Goal: Information Seeking & Learning: Find specific fact

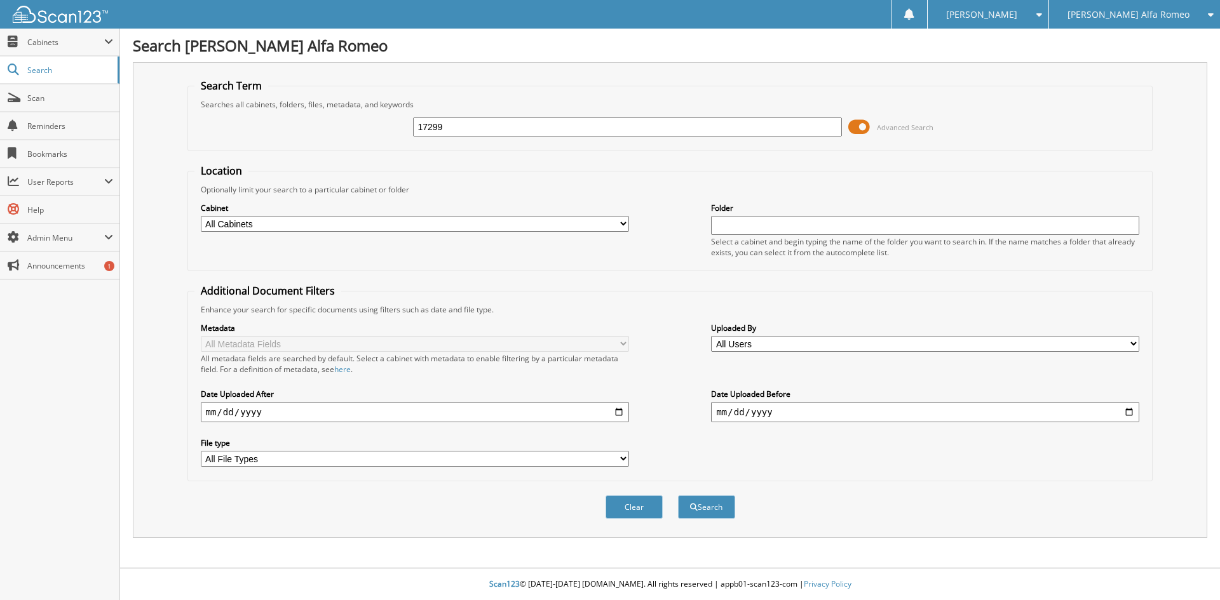
type input "17299"
click at [678, 495] on button "Search" at bounding box center [706, 507] width 57 height 24
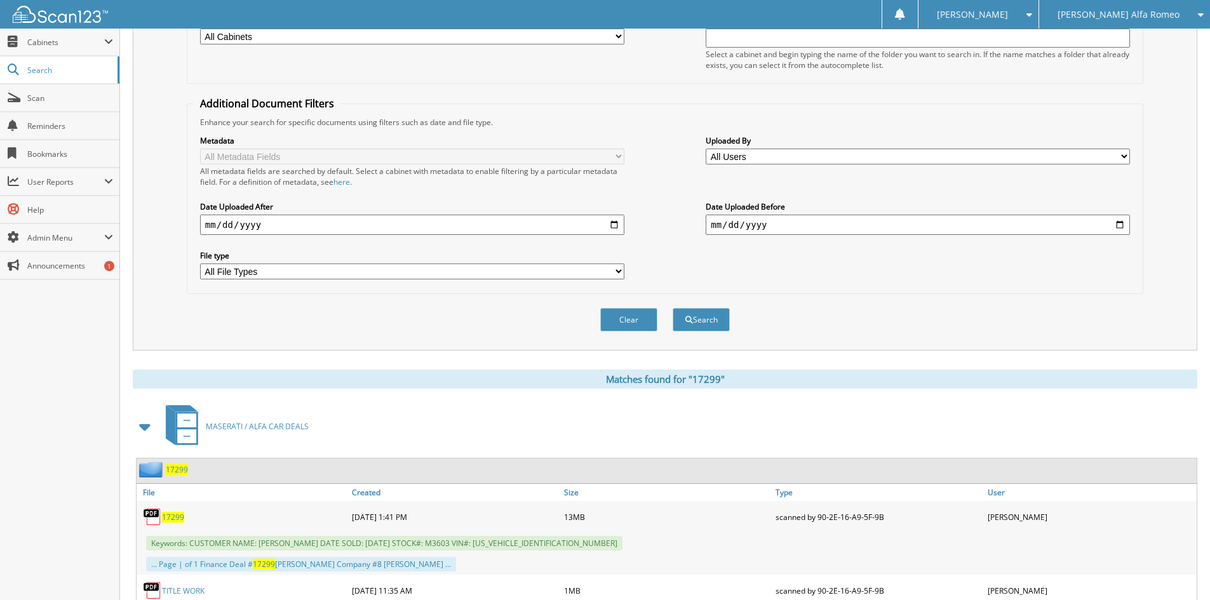
scroll to position [254, 0]
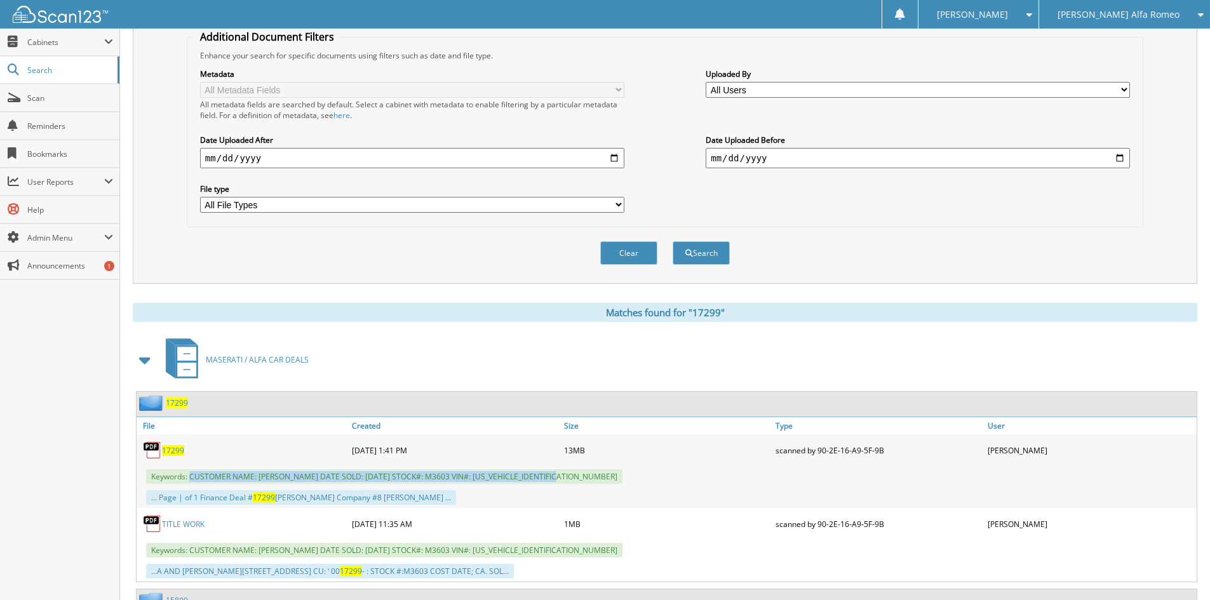
drag, startPoint x: 191, startPoint y: 475, endPoint x: 562, endPoint y: 476, distance: 371.0
click at [562, 476] on span "Keywords: CUSTOMER NAME: DARRYL MILLER DATE SOLD: 08/06/2025 STOCK#: M3603 VIN#…" at bounding box center [384, 476] width 476 height 15
copy span "CUSTOMER NAME: DARRYL MILLER DATE SOLD: 08/06/2025 STOCK#: M3603 VIN#: 1N4AA6AV…"
click at [252, 243] on div "Clear Search" at bounding box center [665, 252] width 957 height 51
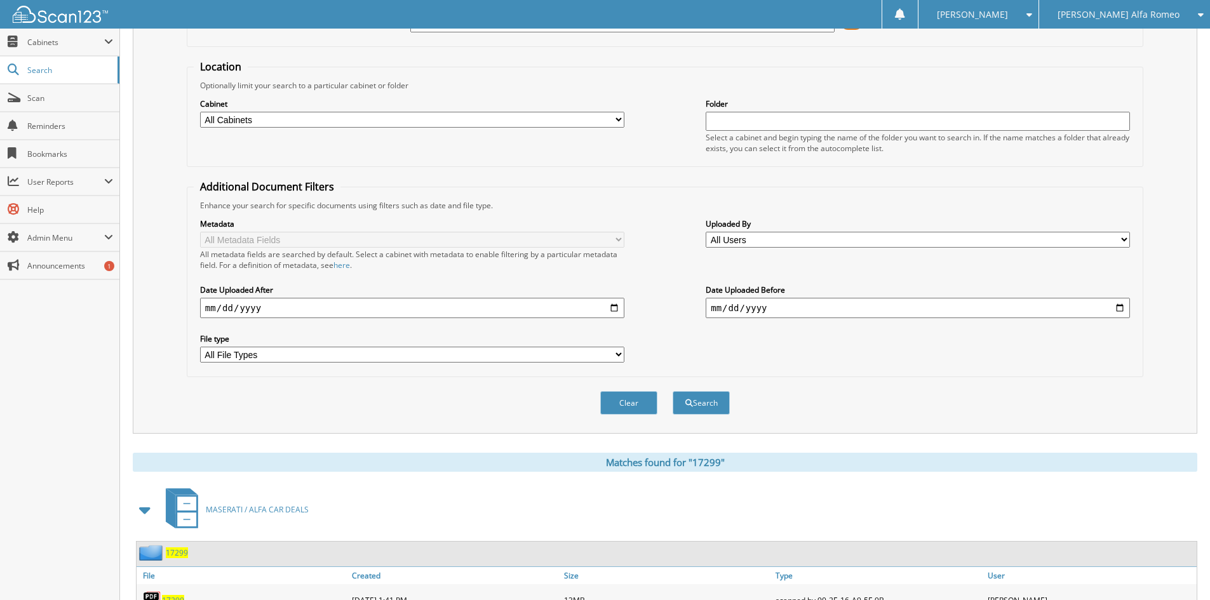
scroll to position [0, 0]
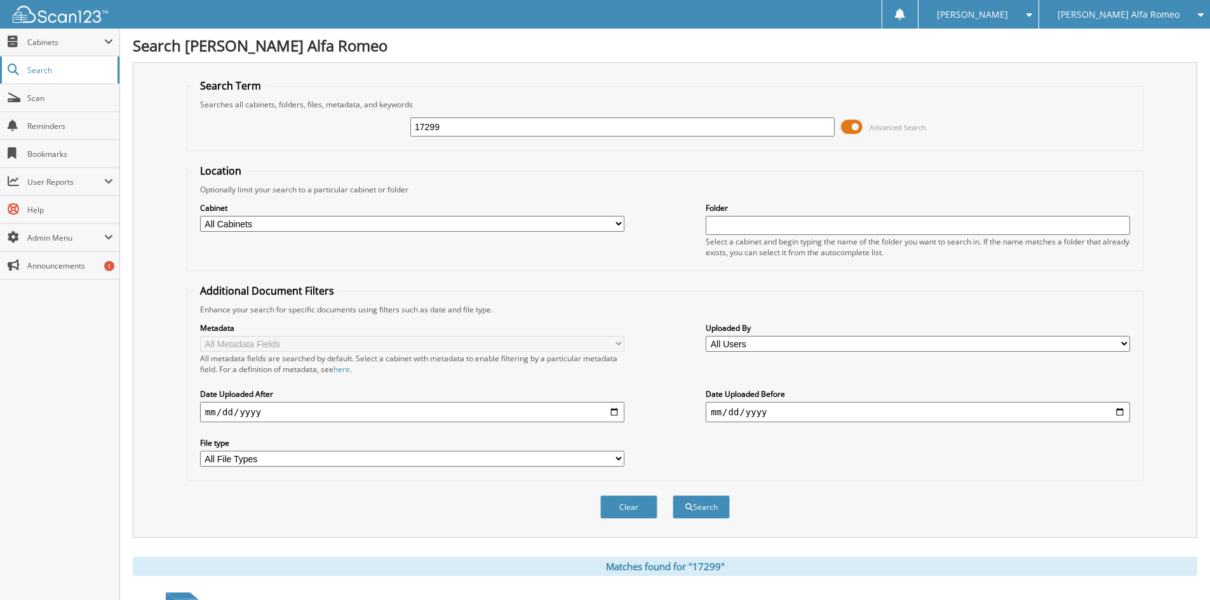
drag, startPoint x: 497, startPoint y: 128, endPoint x: 81, endPoint y: 83, distance: 418.5
type input "17329"
click at [673, 495] on button "Search" at bounding box center [701, 507] width 57 height 24
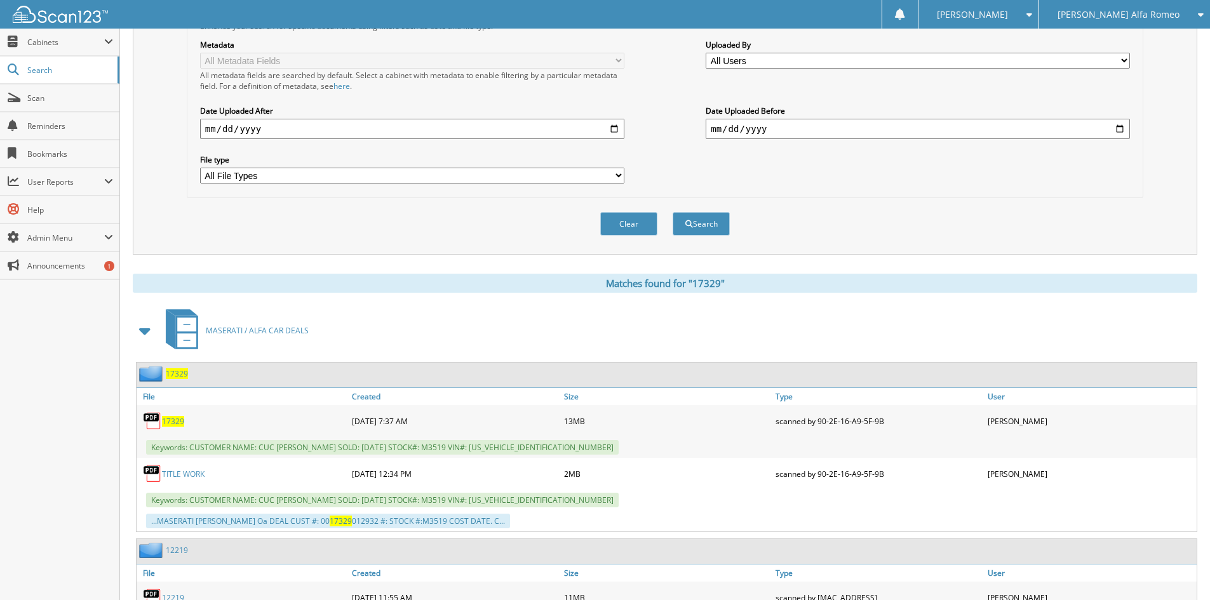
scroll to position [318, 0]
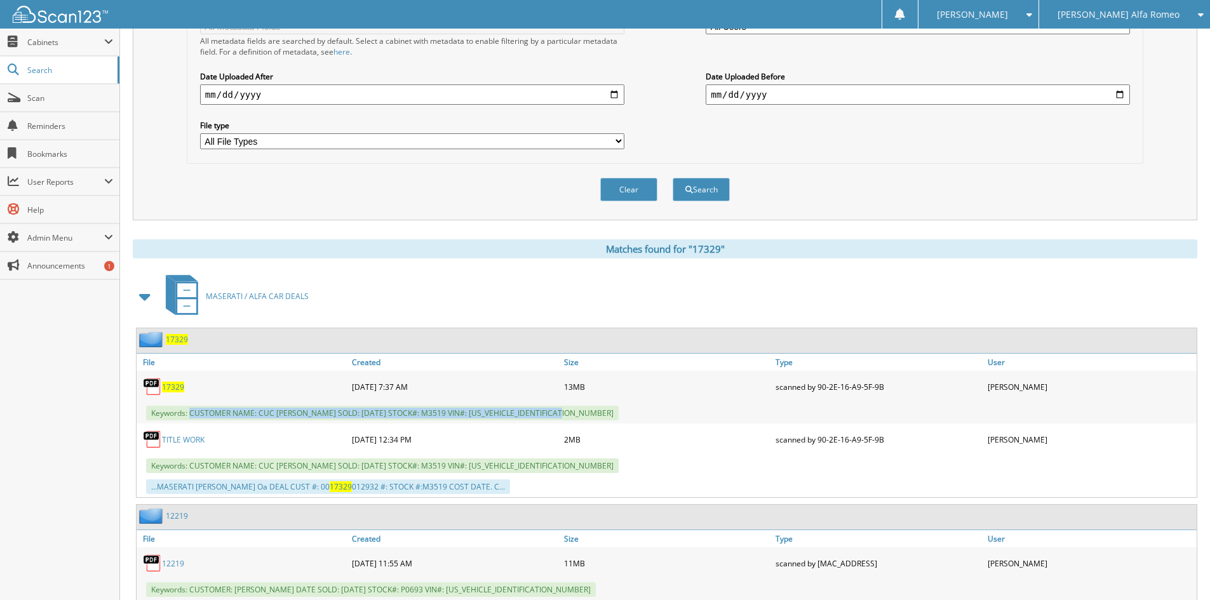
drag, startPoint x: 191, startPoint y: 412, endPoint x: 585, endPoint y: 414, distance: 393.8
click at [585, 414] on div "Keywords: CUSTOMER NAME: CUC THI NGUYEN DATE SOLD: 08/20/2025 STOCK#: M3519 VIN…" at bounding box center [667, 413] width 1060 height 21
copy span "CUSTOMER NAME: CUC THI NGUYEN DATE SOLD: 08/20/2025 STOCK#: M3519 VIN#: 2C3CDXG…"
click at [252, 200] on div "Clear Search" at bounding box center [665, 189] width 957 height 51
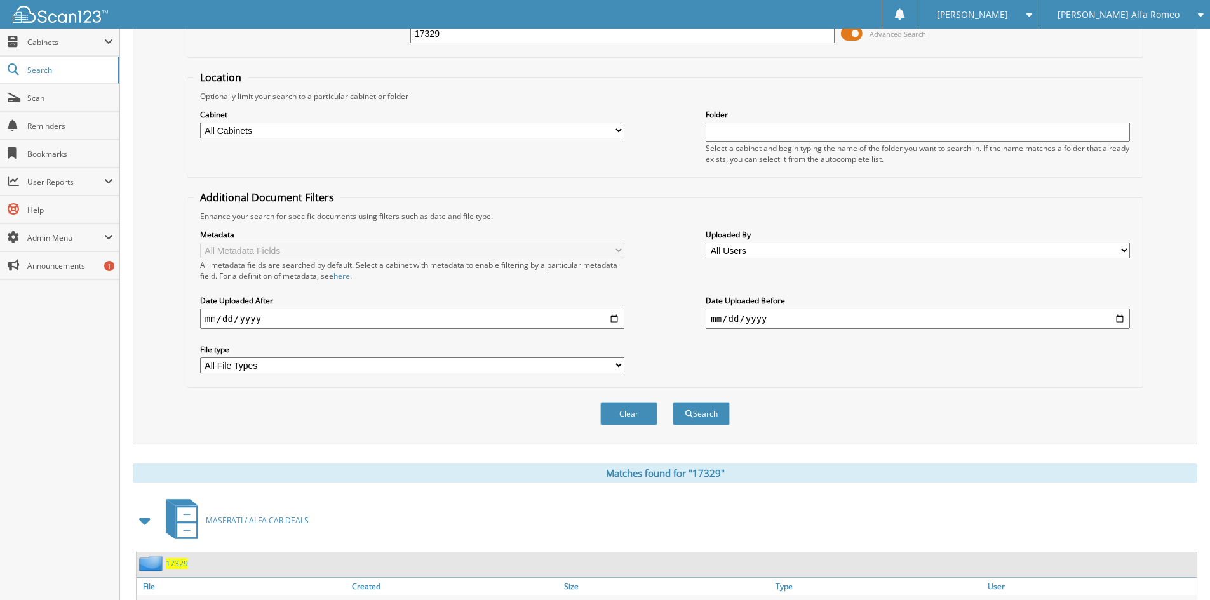
scroll to position [0, 0]
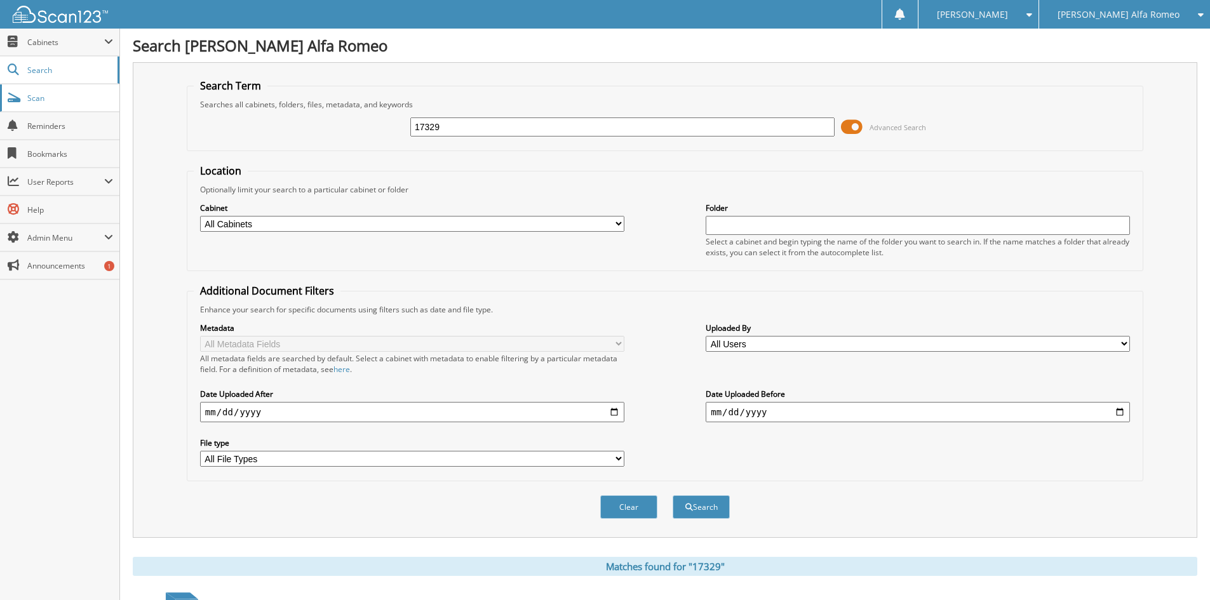
drag, startPoint x: 435, startPoint y: 121, endPoint x: 0, endPoint y: 102, distance: 435.5
type input "M3602"
click at [673, 495] on button "Search" at bounding box center [701, 507] width 57 height 24
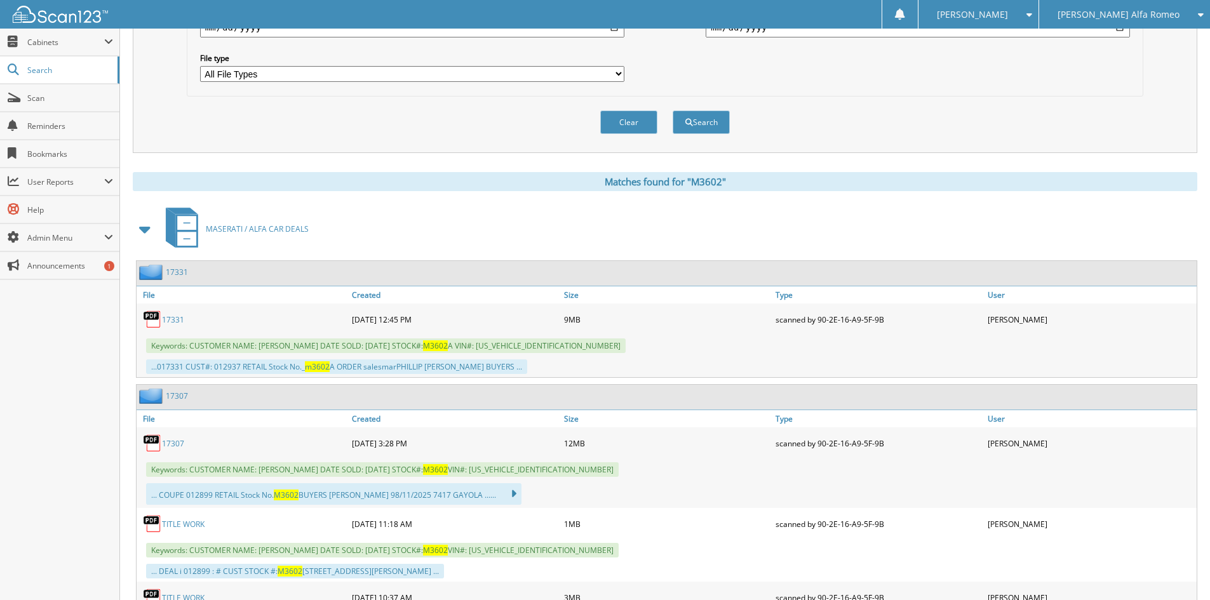
scroll to position [445, 0]
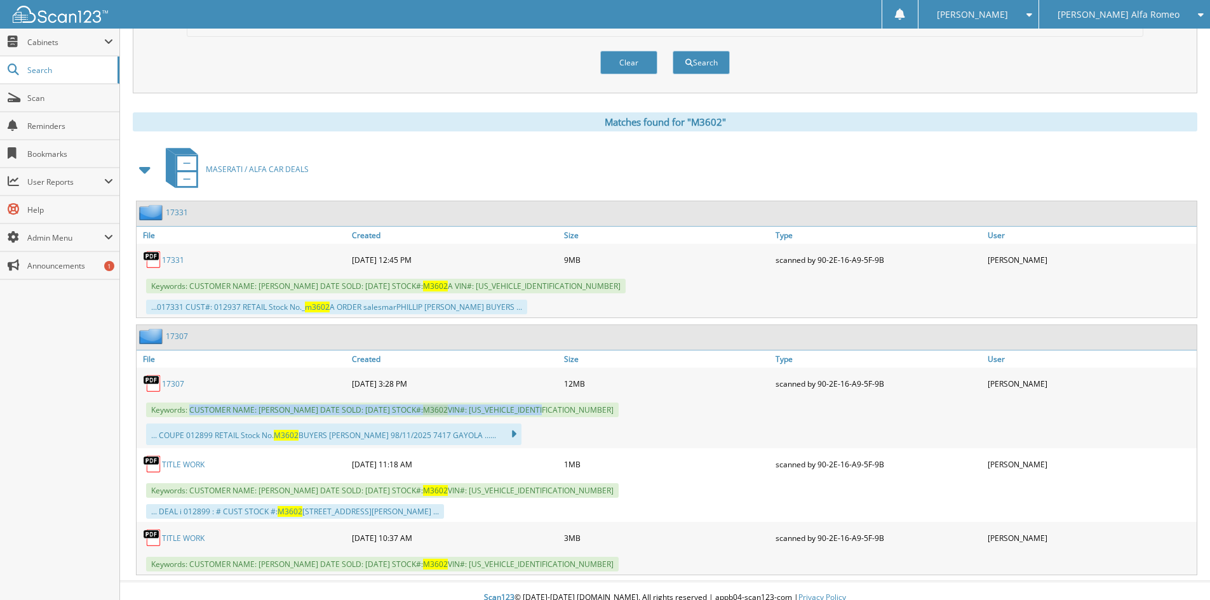
drag, startPoint x: 191, startPoint y: 412, endPoint x: 568, endPoint y: 408, distance: 376.7
click at [568, 408] on div "Keywords: CUSTOMER NAME: [PERSON_NAME] DATE SOLD: [DATE] STOCK#: M3602 VIN#: [U…" at bounding box center [667, 410] width 1060 height 21
copy span "CUSTOMER NAME: [PERSON_NAME] DATE SOLD: [DATE] STOCK#: M3602 VIN#: [US_VEHICLE_…"
click at [369, 44] on div "Clear Search" at bounding box center [665, 62] width 957 height 51
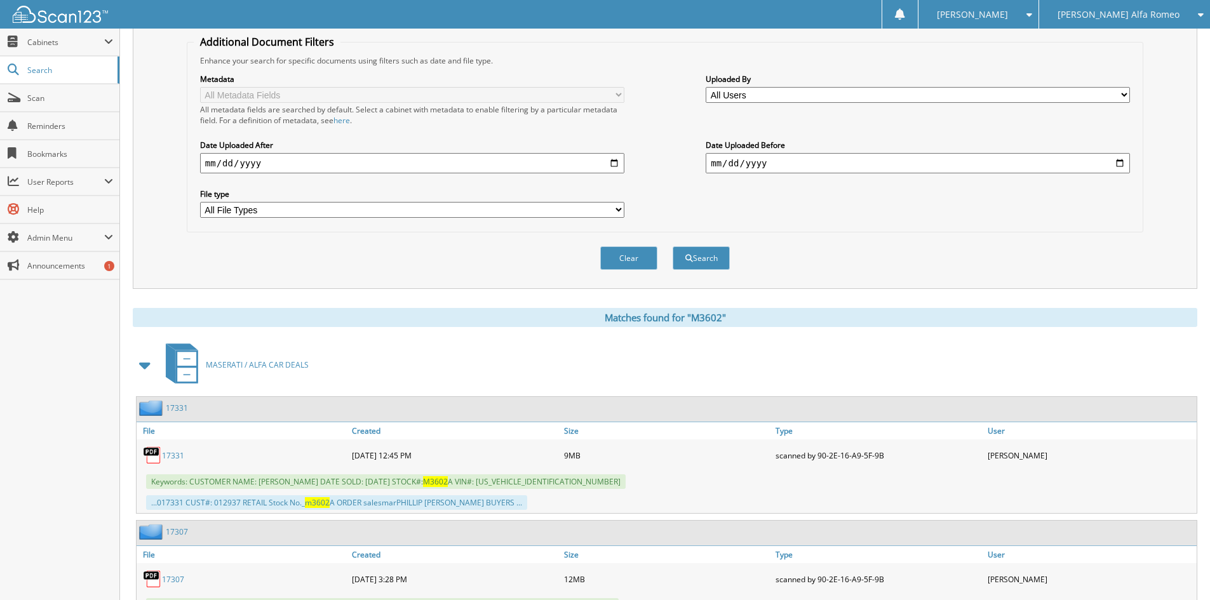
scroll to position [0, 0]
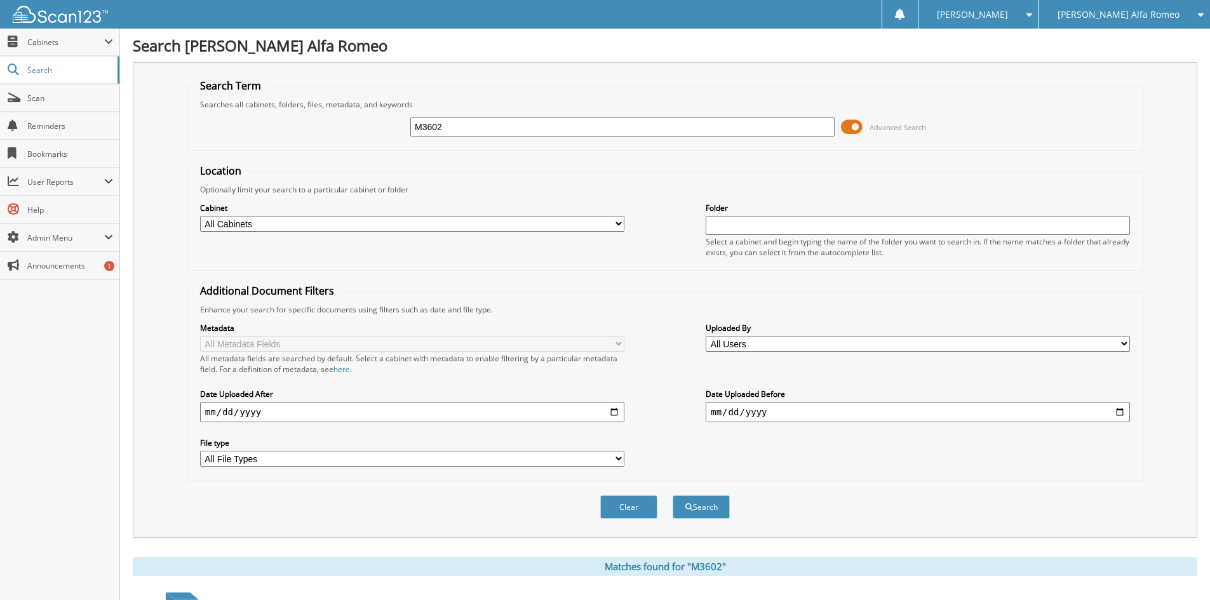
drag, startPoint x: 551, startPoint y: 126, endPoint x: 165, endPoint y: 115, distance: 386.4
click at [167, 116] on div "Search Term Searches all cabinets, folders, files, metadata, and keywords M3602…" at bounding box center [665, 300] width 1065 height 476
type input "M3576"
click at [673, 495] on button "Search" at bounding box center [701, 507] width 57 height 24
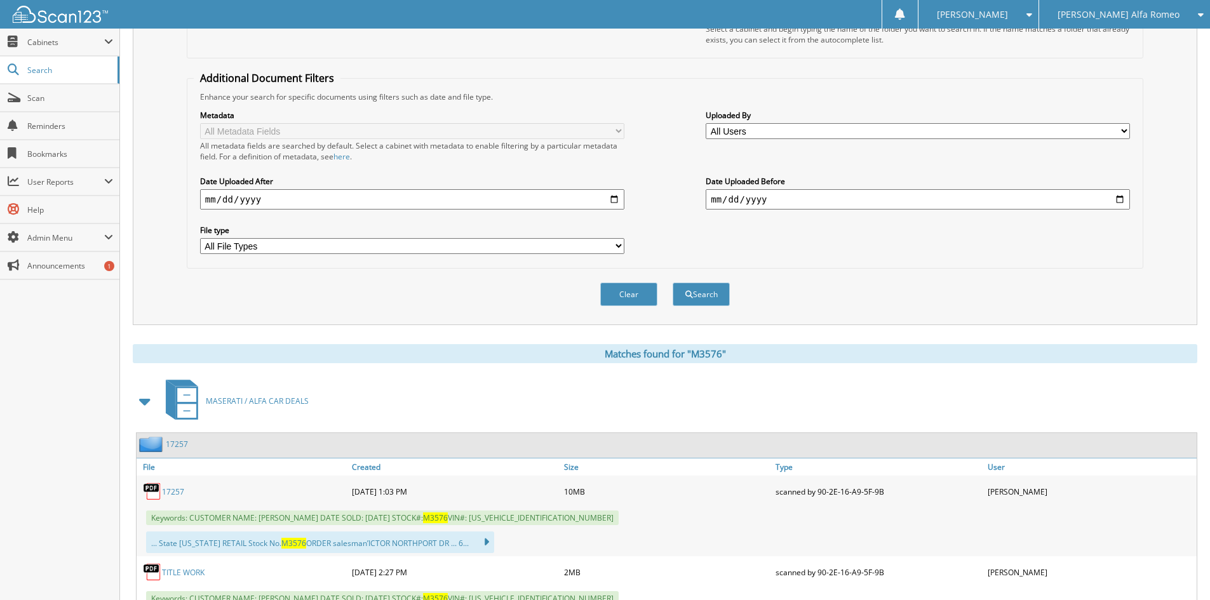
scroll to position [318, 0]
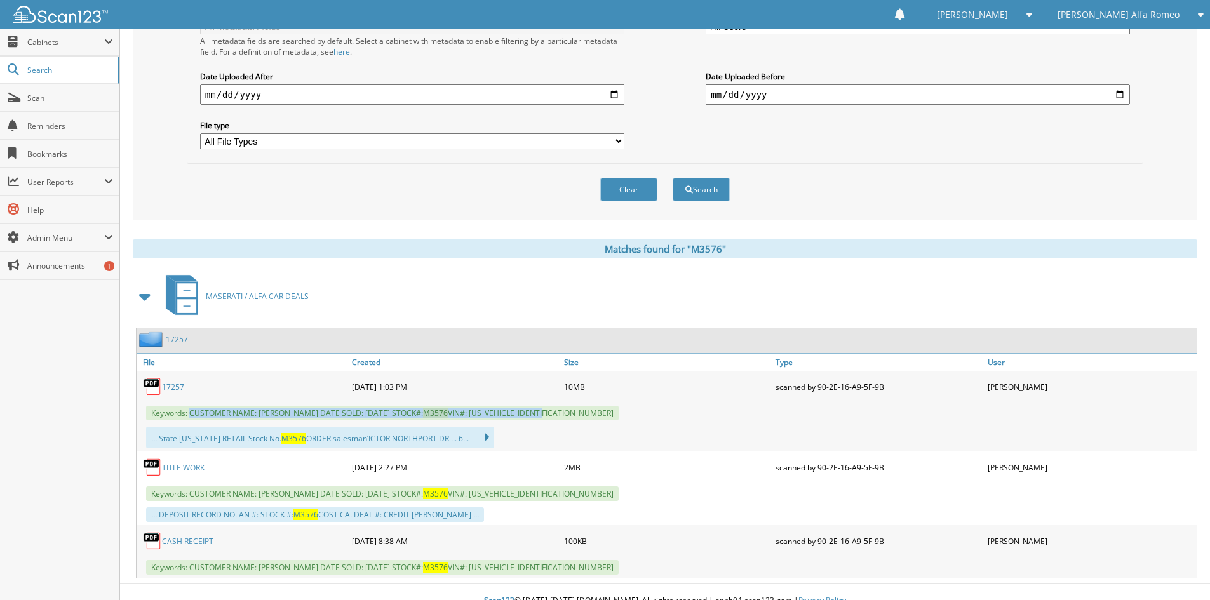
drag, startPoint x: 191, startPoint y: 412, endPoint x: 574, endPoint y: 418, distance: 383.1
click at [574, 418] on span "Keywords: CUSTOMER NAME: TONDALEIA DAVIS DATE SOLD: 07/22/2025 STOCK#: M3576 VI…" at bounding box center [382, 413] width 473 height 15
copy span "CUSTOMER NAME: TONDALEIA DAVIS DATE SOLD: 07/22/2025 STOCK#: M3576 VIN#: 2FMPK4…"
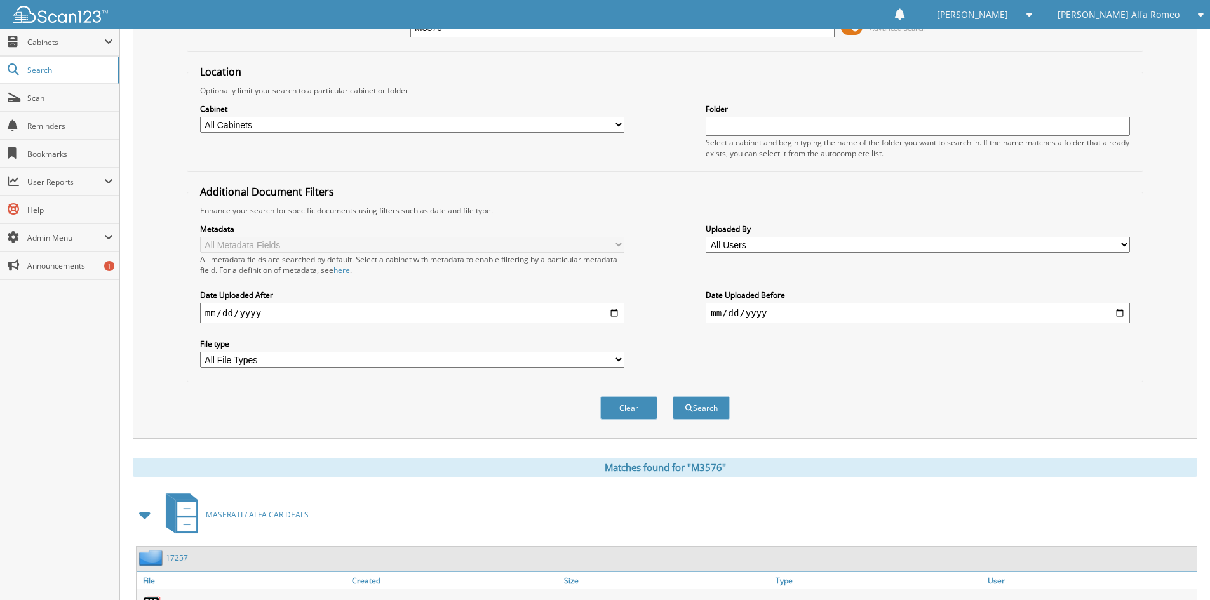
scroll to position [0, 0]
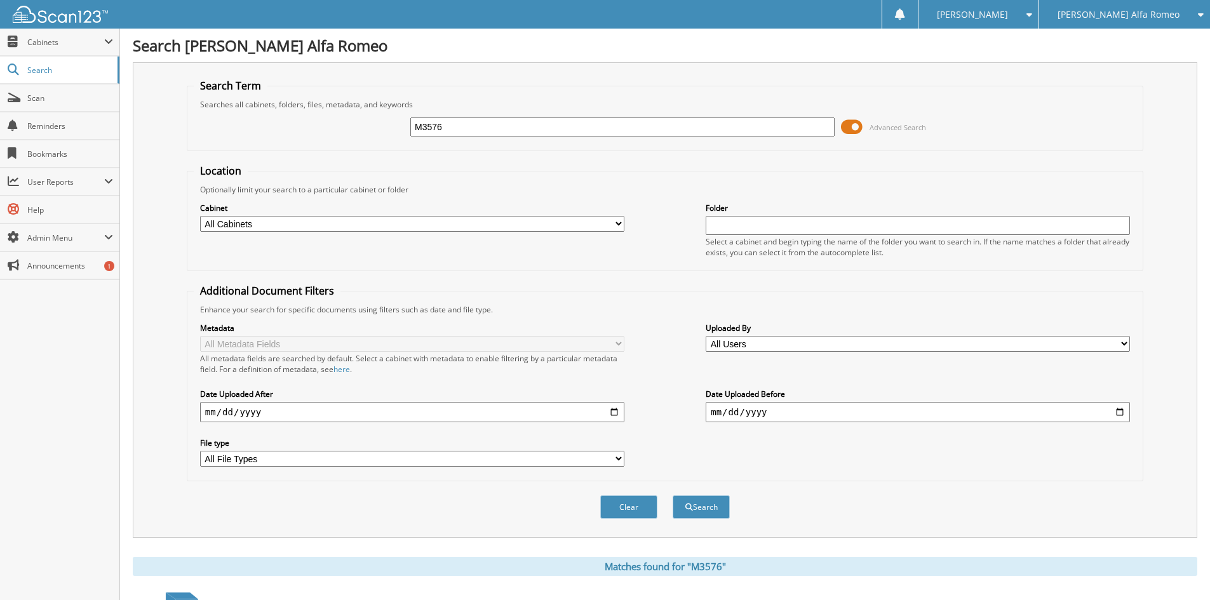
click at [1131, 18] on span "[PERSON_NAME] Alfa Romeo" at bounding box center [1119, 15] width 122 height 8
click at [1132, 39] on link "[PERSON_NAME] Chevrolet Inc" at bounding box center [1124, 40] width 171 height 22
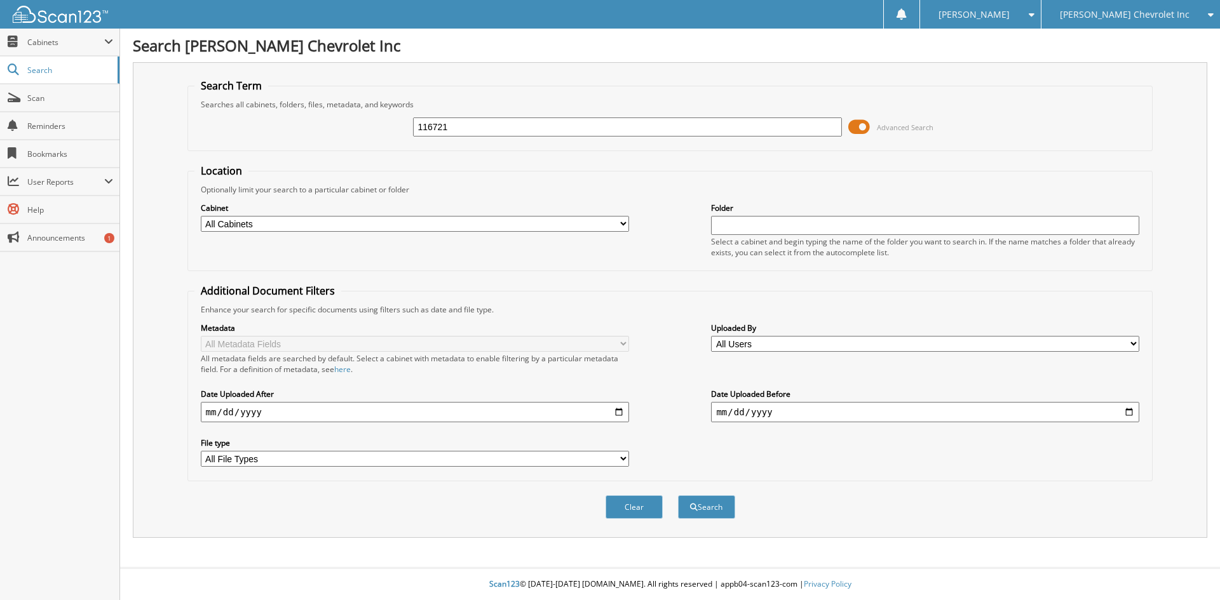
type input "116721"
click at [678, 495] on button "Search" at bounding box center [706, 507] width 57 height 24
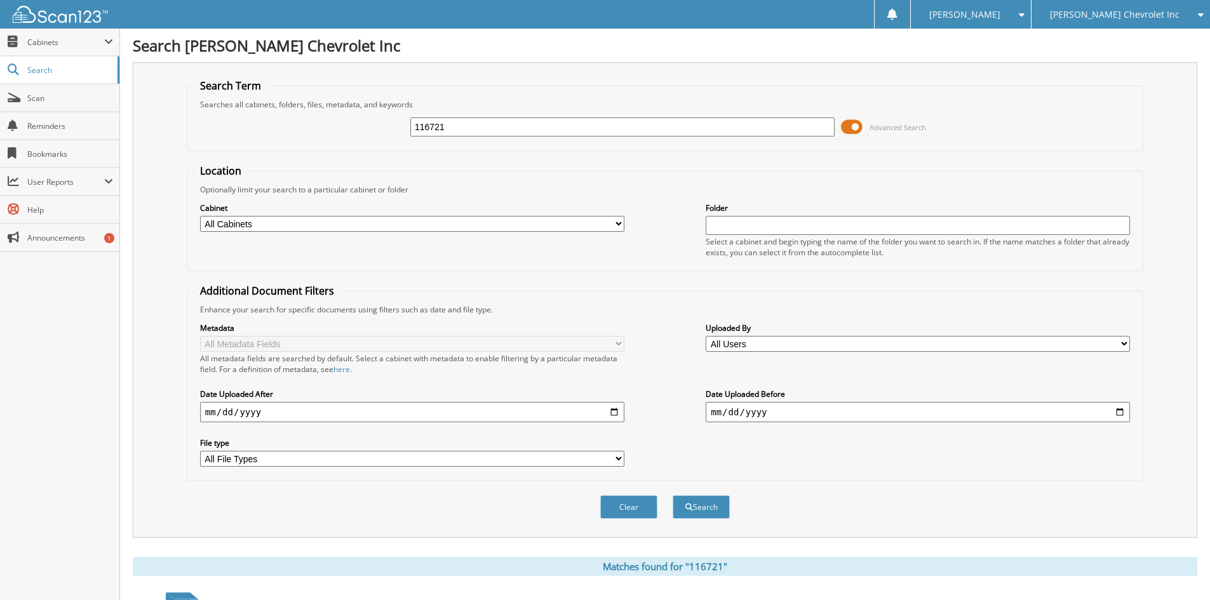
drag, startPoint x: 539, startPoint y: 133, endPoint x: 257, endPoint y: 95, distance: 284.0
click at [260, 97] on fieldset "Search Term Searches all cabinets, folders, files, metadata, and keywords 11672…" at bounding box center [665, 115] width 957 height 72
type input "116634"
click at [673, 495] on button "Search" at bounding box center [701, 507] width 57 height 24
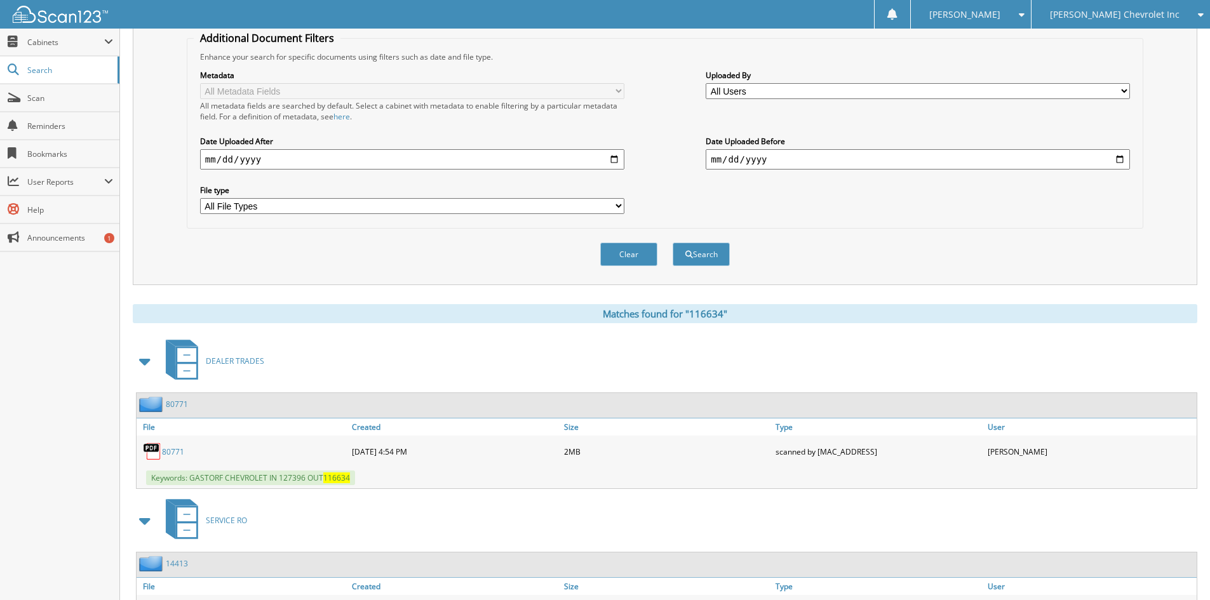
scroll to position [254, 0]
click at [144, 358] on span at bounding box center [146, 360] width 18 height 23
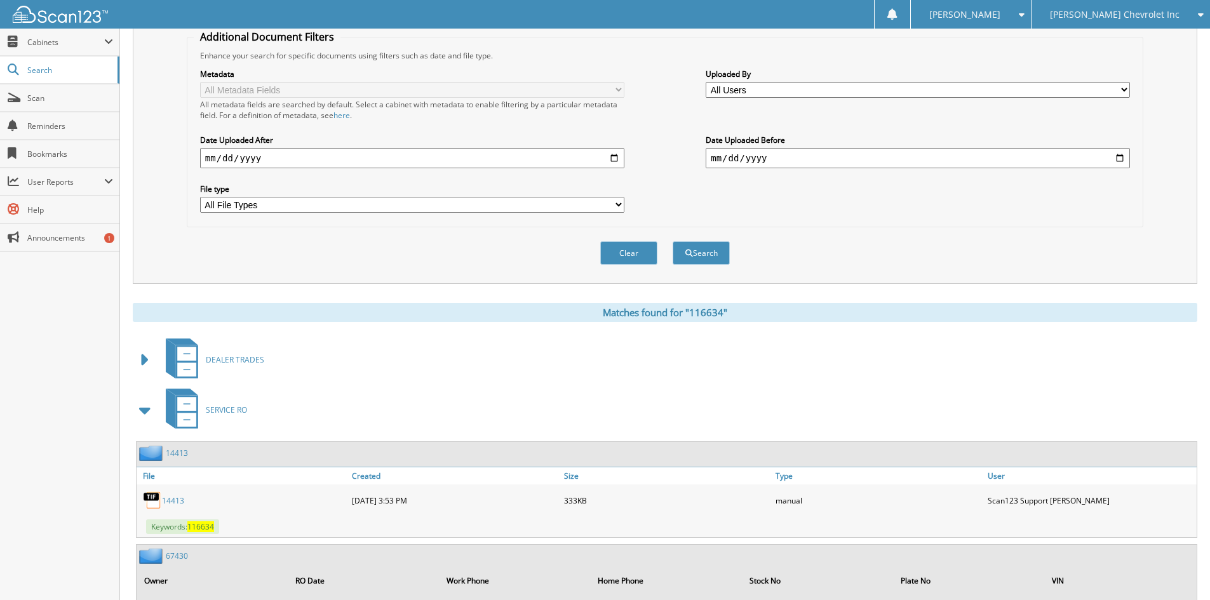
click at [145, 407] on span at bounding box center [146, 410] width 18 height 23
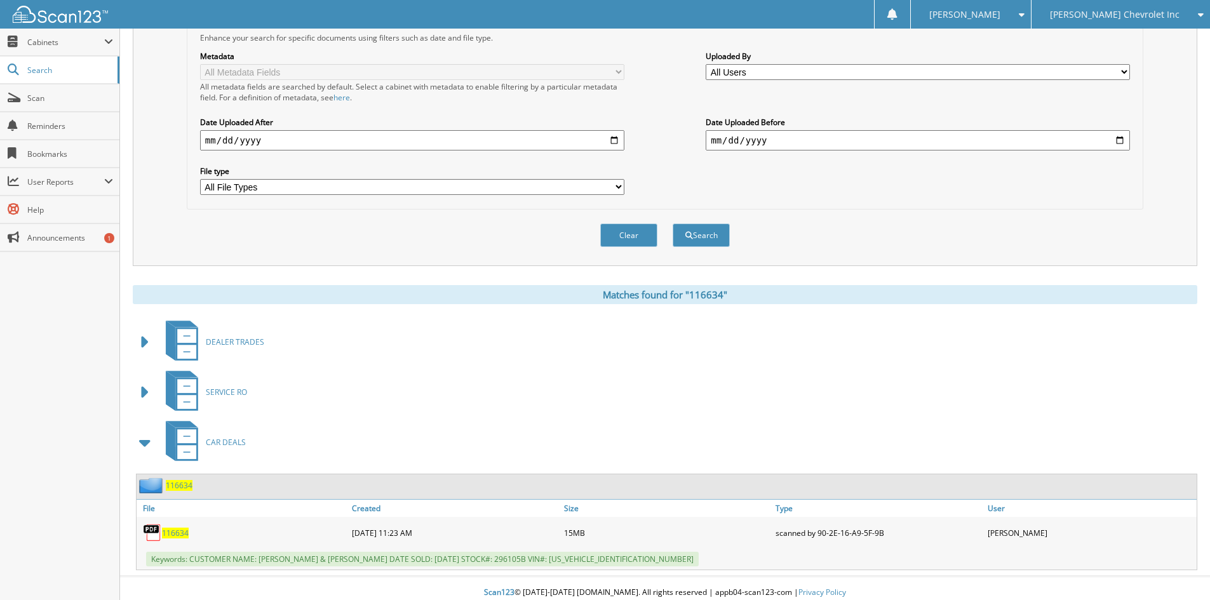
scroll to position [281, 0]
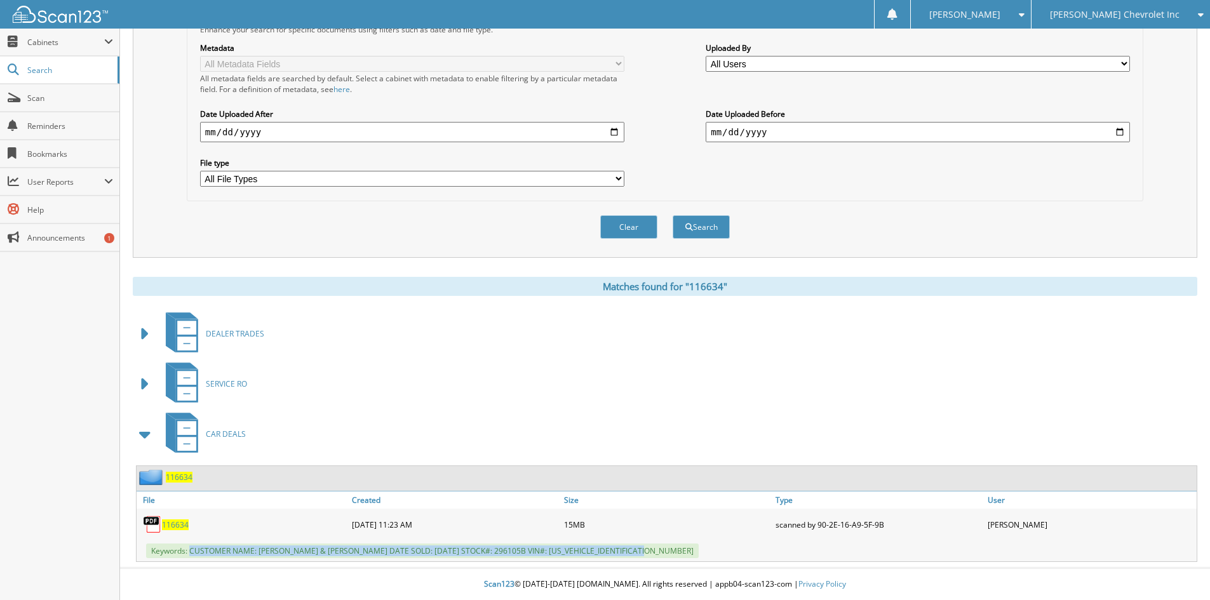
drag, startPoint x: 191, startPoint y: 551, endPoint x: 656, endPoint y: 553, distance: 464.4
click at [656, 553] on div "Keywords: CUSTOMER NAME: [PERSON_NAME] & [PERSON_NAME] DATE SOLD: [DATE] STOCK#…" at bounding box center [667, 551] width 1060 height 21
copy span "CUSTOMER NAME: [PERSON_NAME] & [PERSON_NAME] DATE SOLD: [DATE] STOCK#: 296105B …"
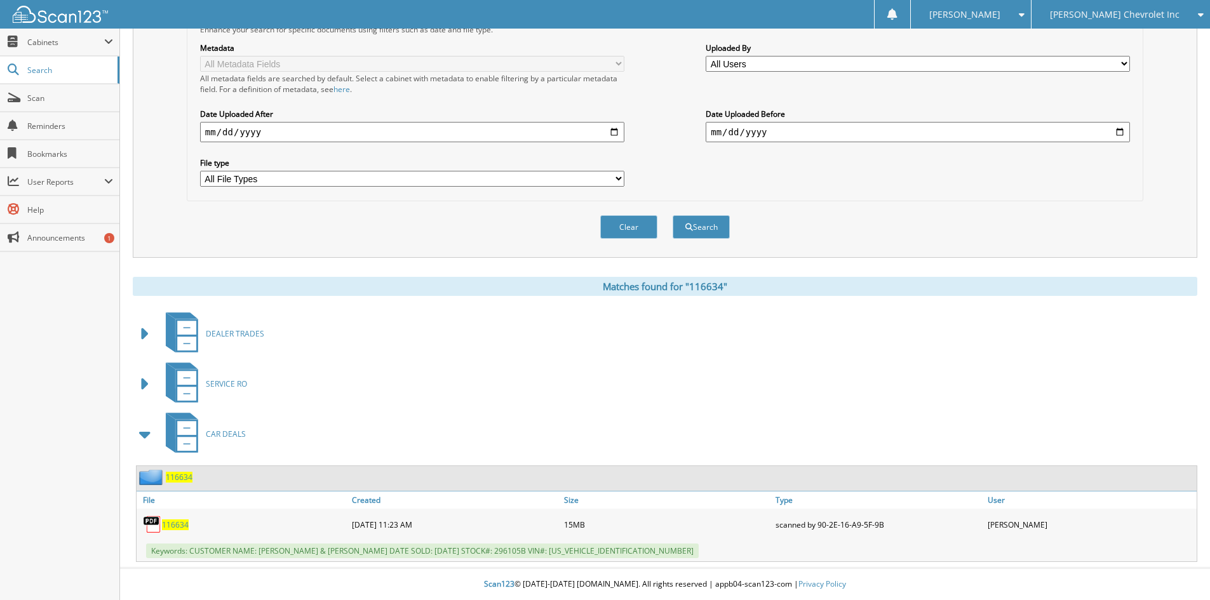
click at [958, 360] on div "SERVICE RO" at bounding box center [665, 384] width 1065 height 50
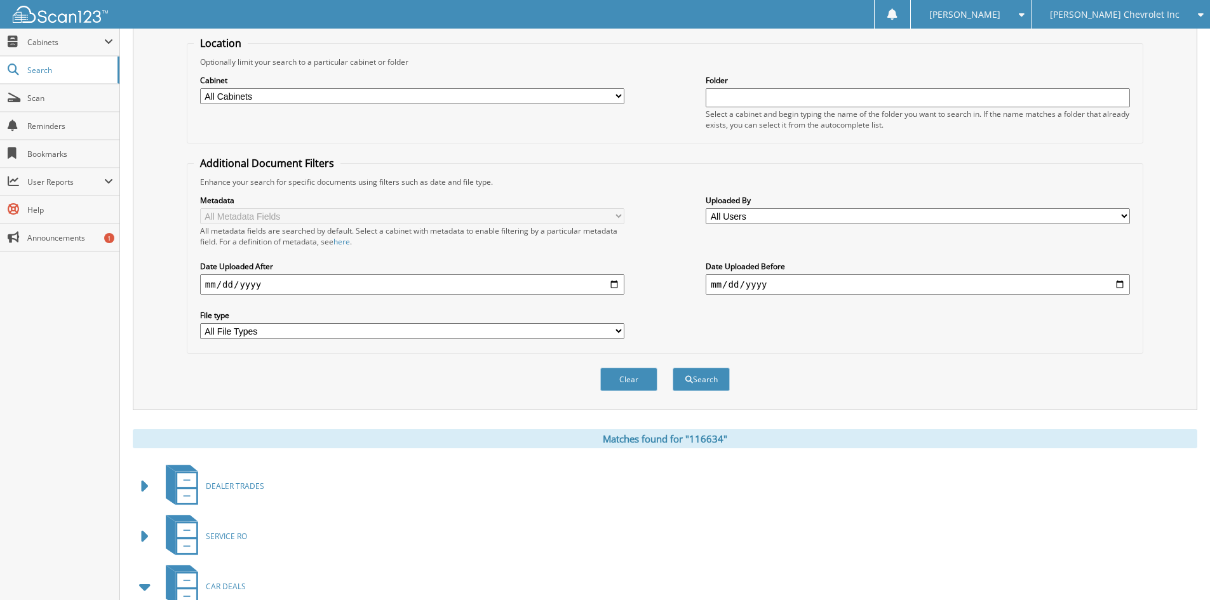
scroll to position [0, 0]
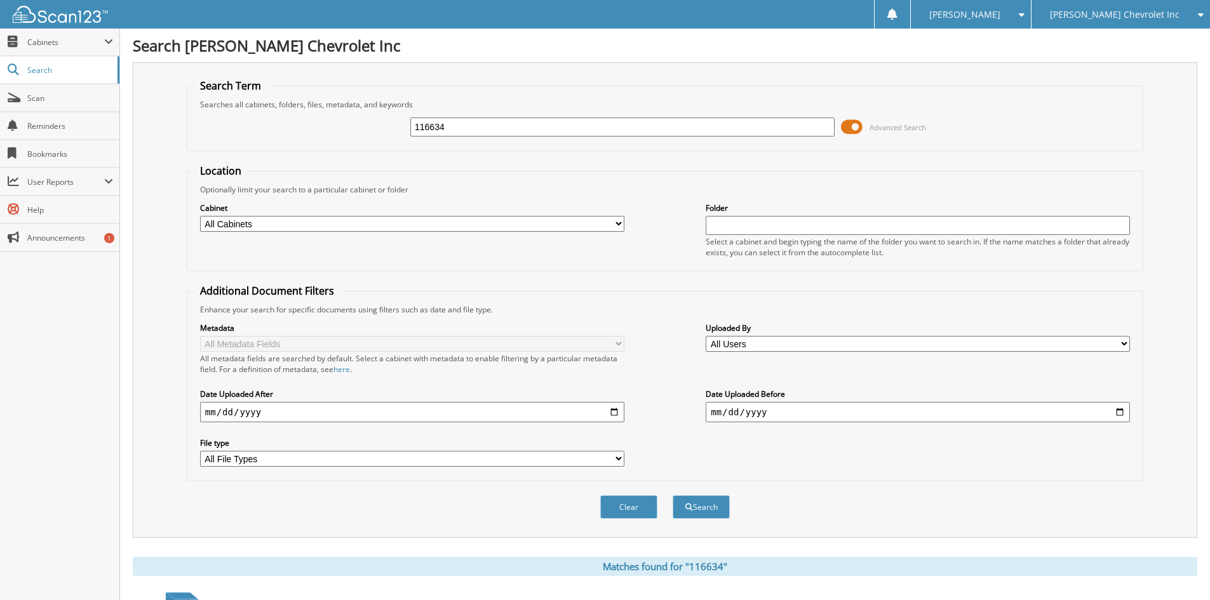
drag, startPoint x: 492, startPoint y: 125, endPoint x: 226, endPoint y: 144, distance: 266.9
click at [245, 146] on fieldset "Search Term Searches all cabinets, folders, files, metadata, and keywords 11663…" at bounding box center [665, 115] width 957 height 72
type input "116507"
click at [673, 495] on button "Search" at bounding box center [701, 507] width 57 height 24
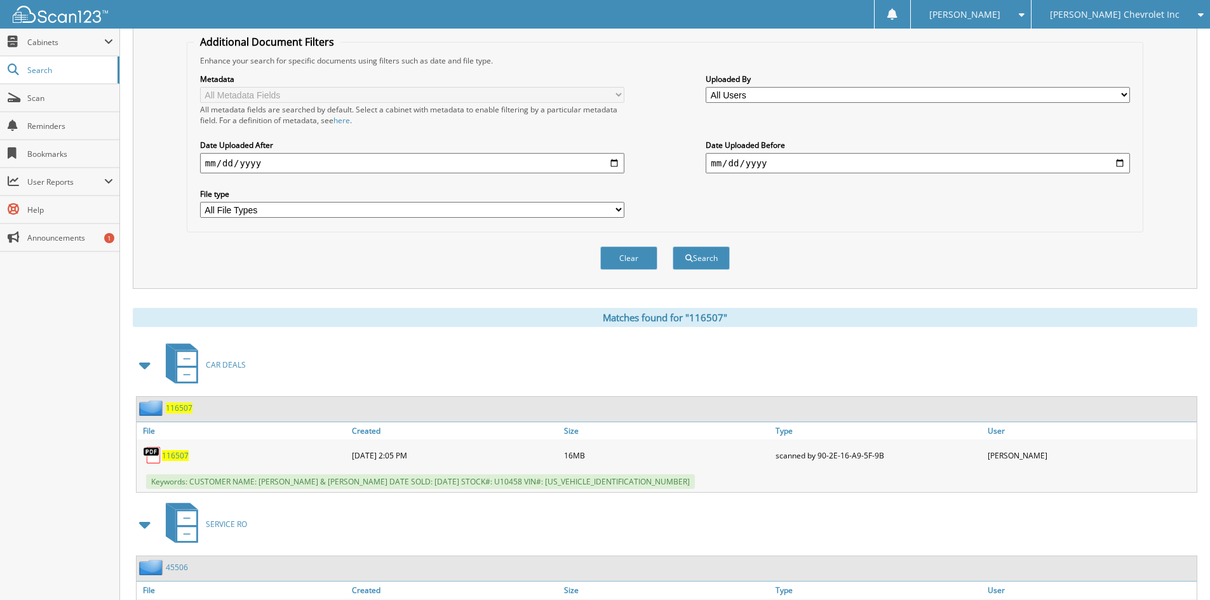
scroll to position [254, 0]
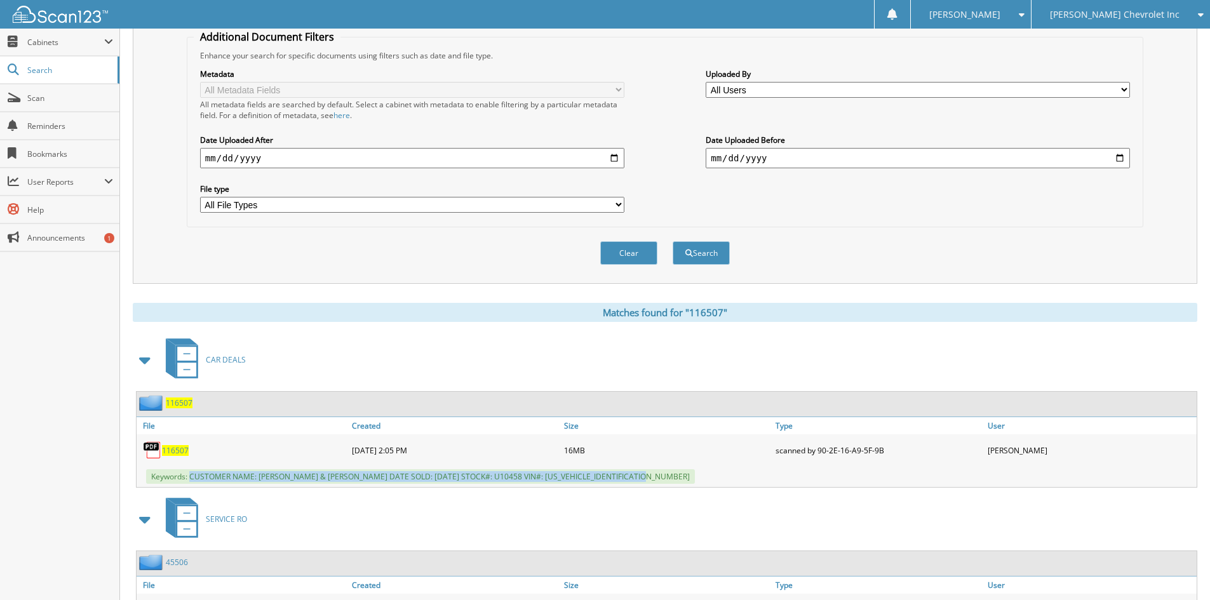
drag, startPoint x: 189, startPoint y: 478, endPoint x: 695, endPoint y: 470, distance: 505.7
click at [695, 470] on div "Keywords: CUSTOMER NAME: KENNETH EDWARDS & TIFFANI EDWARDS DATE SOLD: 08/09/202…" at bounding box center [667, 476] width 1060 height 21
copy span "CUSTOMER NAME: KENNETH EDWARDS & TIFFANI EDWARDS DATE SOLD: 08/09/2025 STOCK#: …"
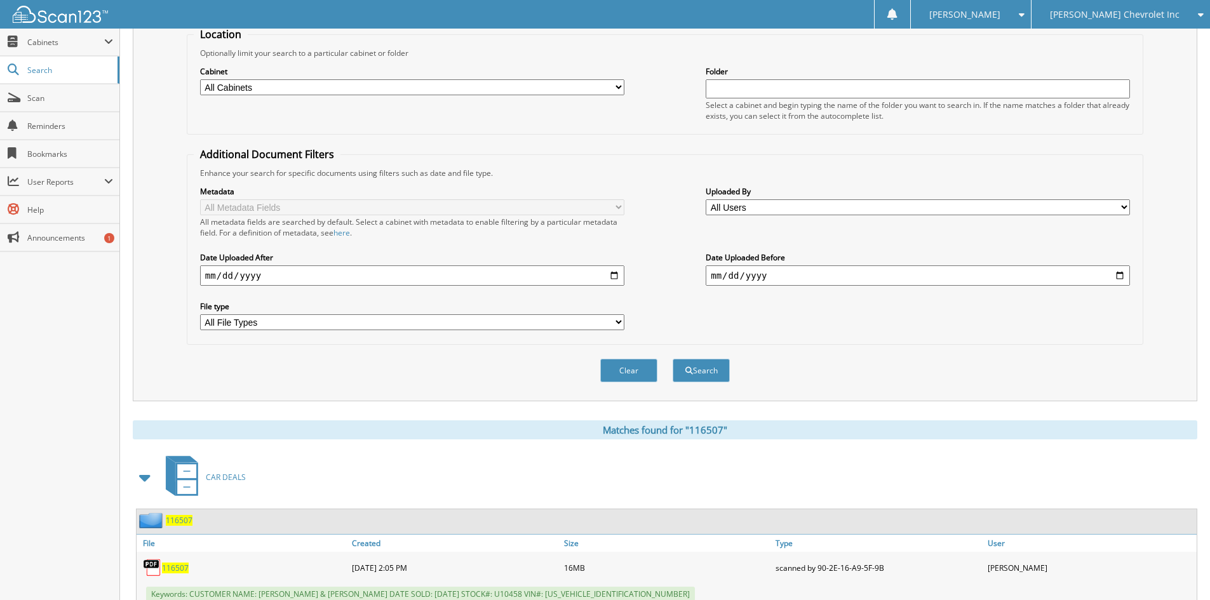
scroll to position [0, 0]
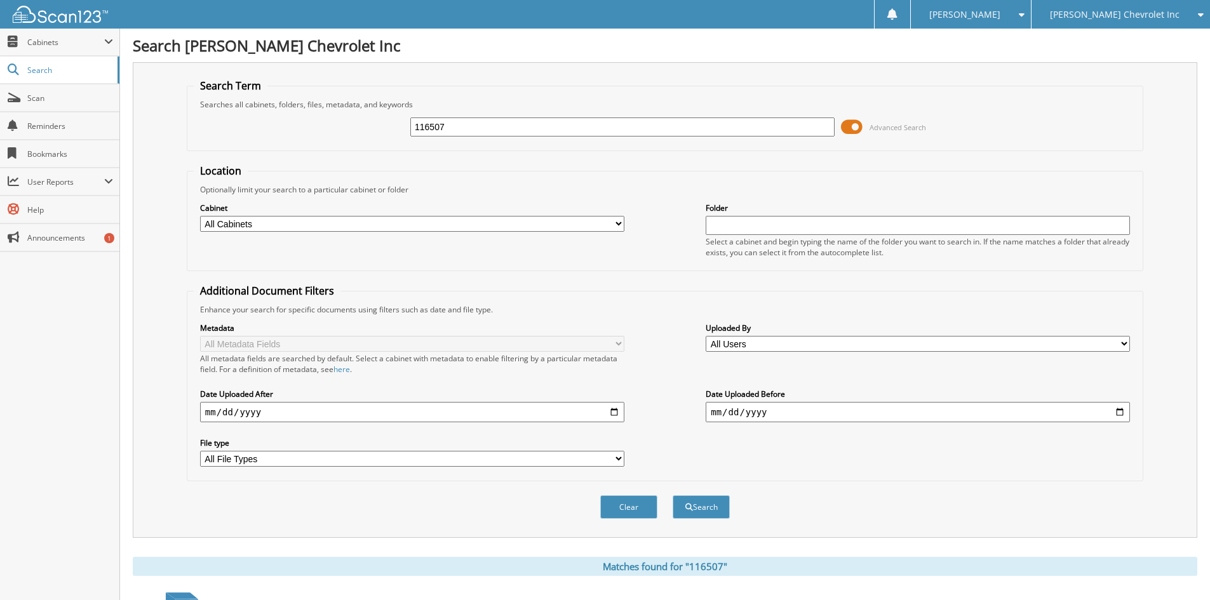
drag, startPoint x: 515, startPoint y: 135, endPoint x: 121, endPoint y: 76, distance: 398.1
type input "117111"
click at [673, 495] on button "Search" at bounding box center [701, 507] width 57 height 24
drag, startPoint x: 460, startPoint y: 122, endPoint x: 202, endPoint y: 93, distance: 259.5
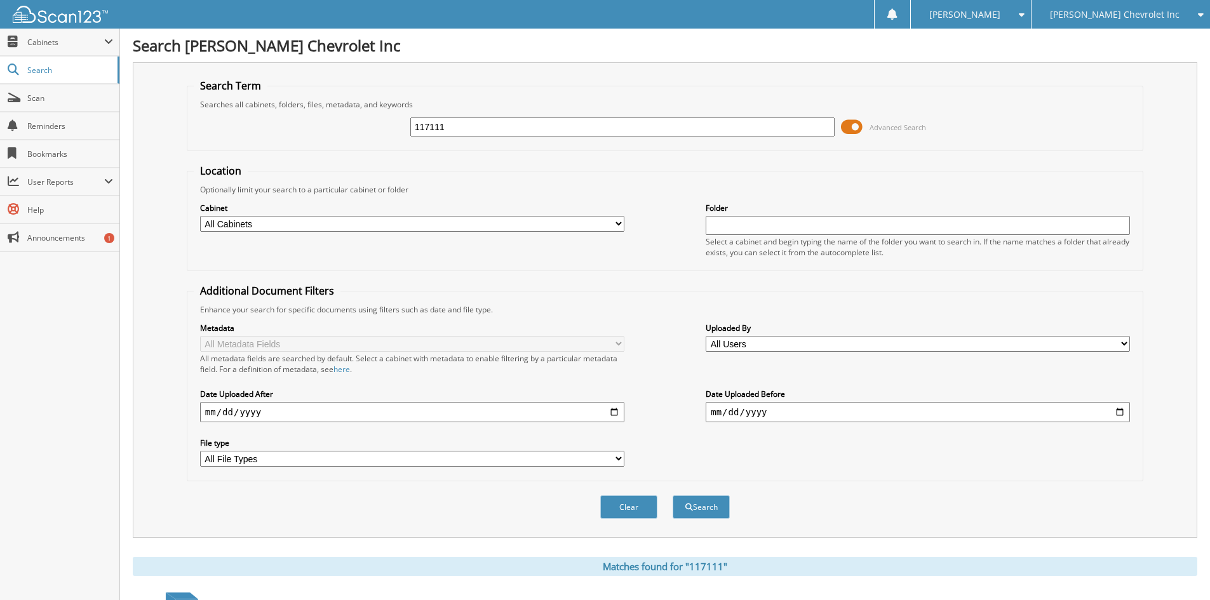
click at [205, 95] on fieldset "Search Term Searches all cabinets, folders, files, metadata, and keywords 11711…" at bounding box center [665, 115] width 957 height 72
type input "116818"
click at [673, 495] on button "Search" at bounding box center [701, 507] width 57 height 24
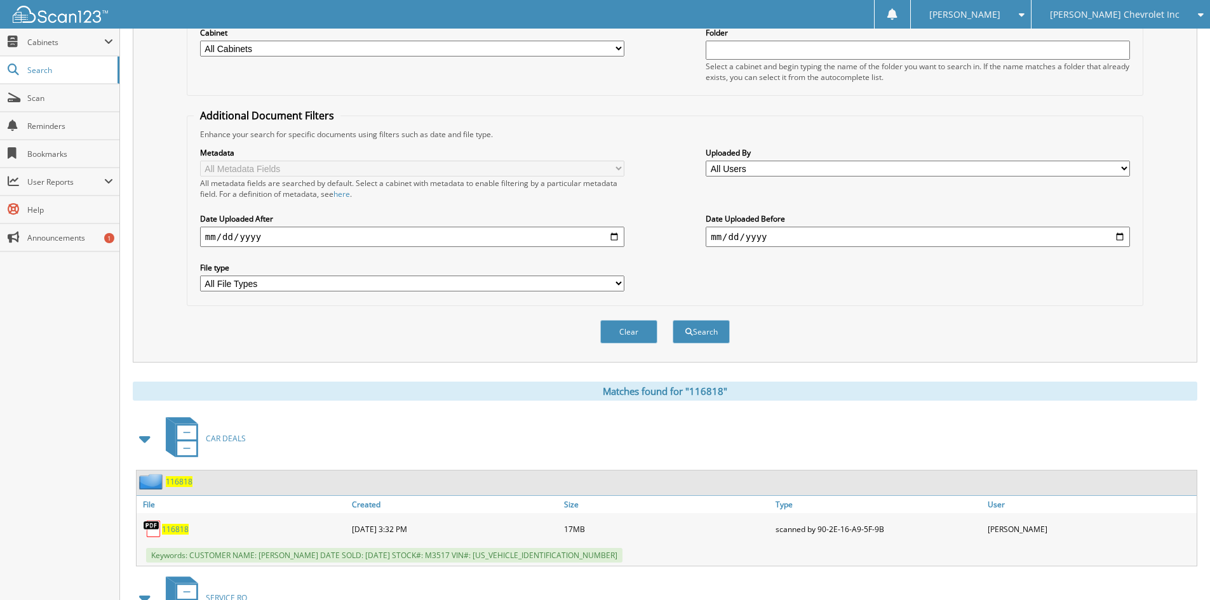
scroll to position [191, 0]
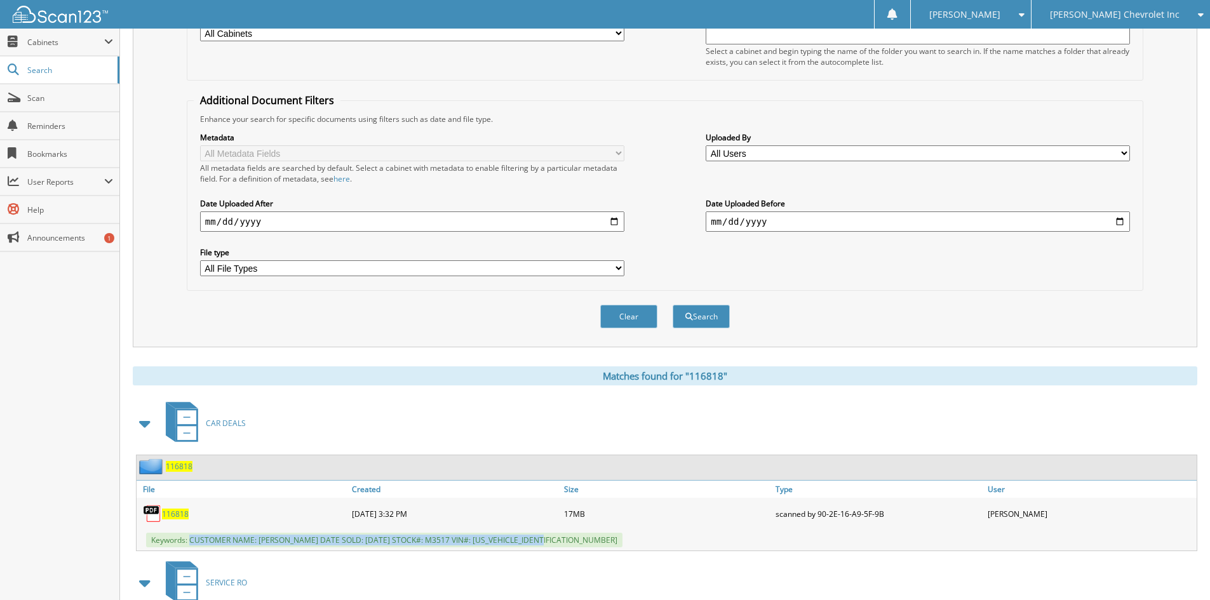
drag, startPoint x: 191, startPoint y: 541, endPoint x: 557, endPoint y: 545, distance: 365.9
click at [557, 545] on div "Keywords: CUSTOMER NAME: [PERSON_NAME] DATE SOLD: [DATE] STOCK#: M3517 VIN#: [U…" at bounding box center [667, 540] width 1060 height 21
copy span "CUSTOMER NAME: [PERSON_NAME] DATE SOLD: [DATE] STOCK#: M3517 VIN#: [US_VEHICLE_…"
click at [988, 256] on div "Metadata All Metadata Fields All metadata fields are searched by default. Selec…" at bounding box center [665, 204] width 943 height 159
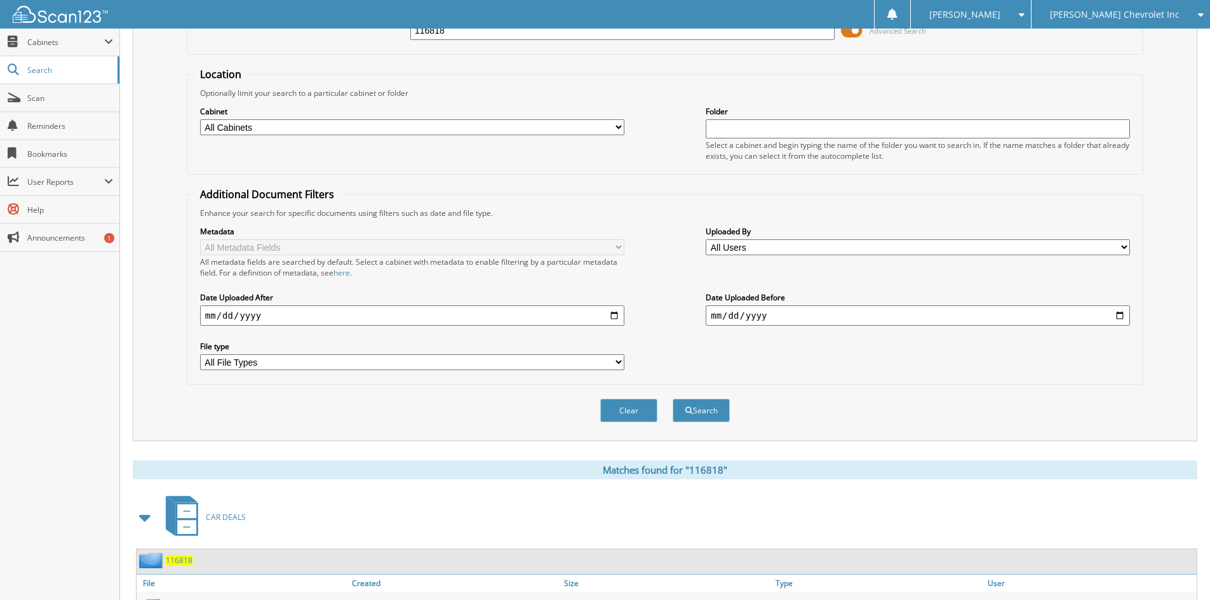
scroll to position [0, 0]
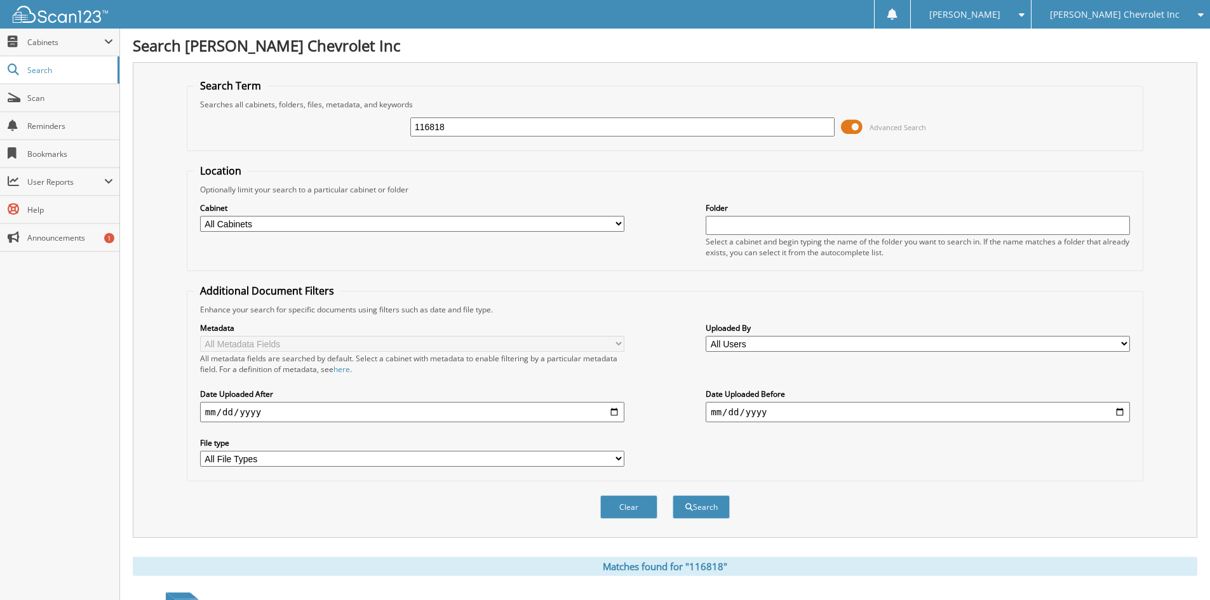
drag, startPoint x: 502, startPoint y: 126, endPoint x: 327, endPoint y: 130, distance: 175.4
click at [327, 130] on div "116818 Advanced Search" at bounding box center [665, 127] width 943 height 34
type input "116865"
click at [673, 495] on button "Search" at bounding box center [701, 507] width 57 height 24
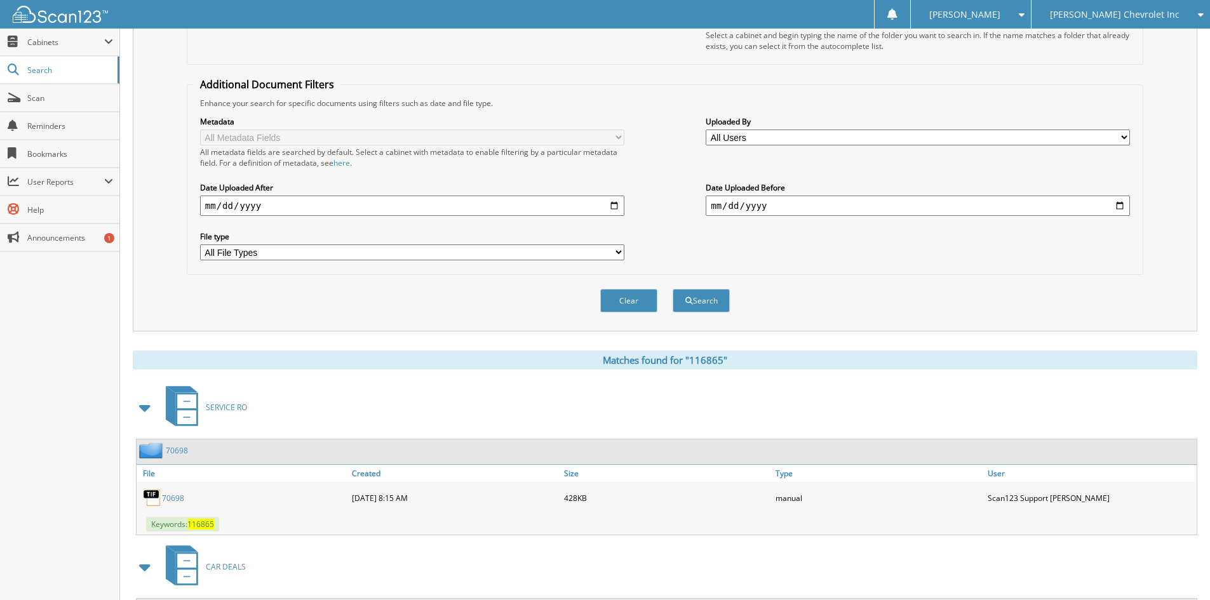
scroll to position [254, 0]
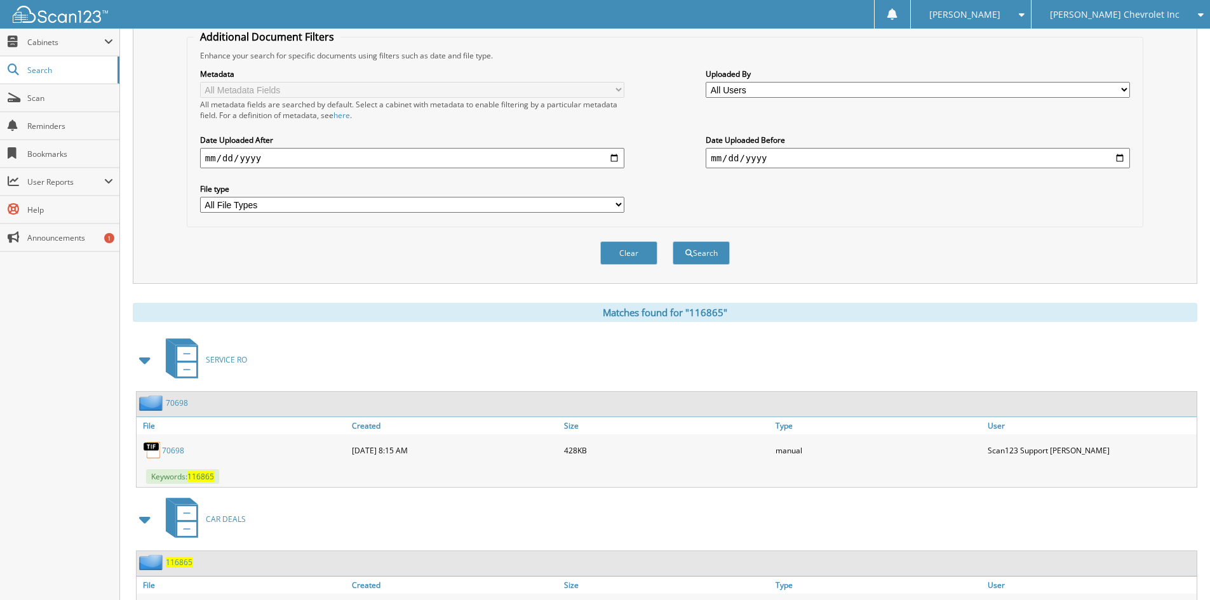
click at [146, 356] on span at bounding box center [146, 360] width 18 height 23
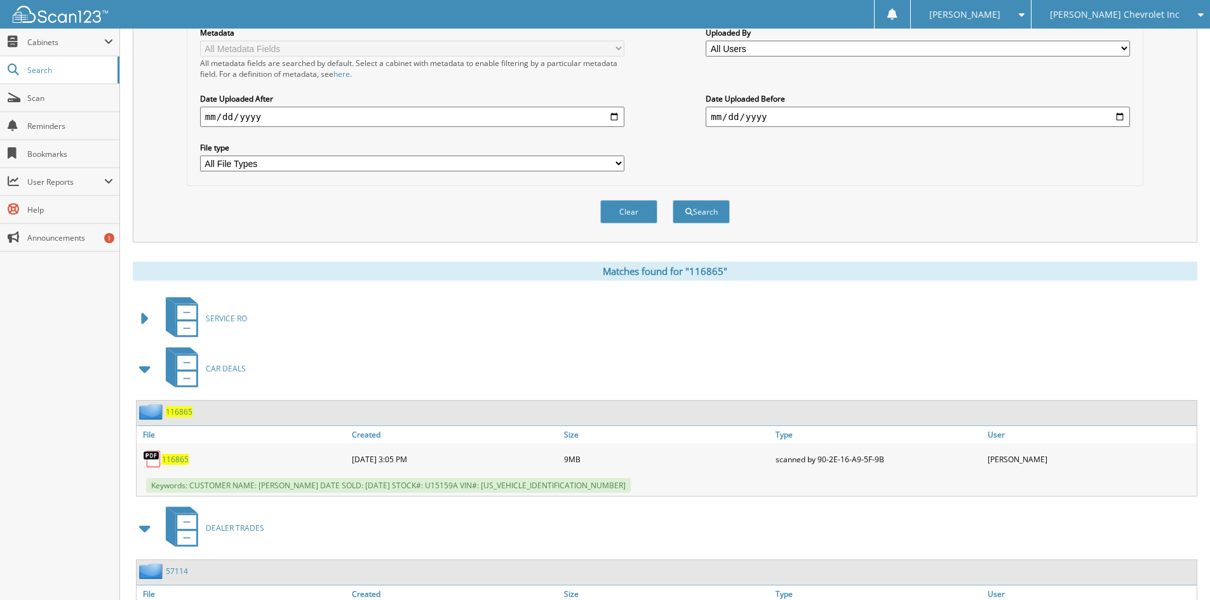
scroll to position [318, 0]
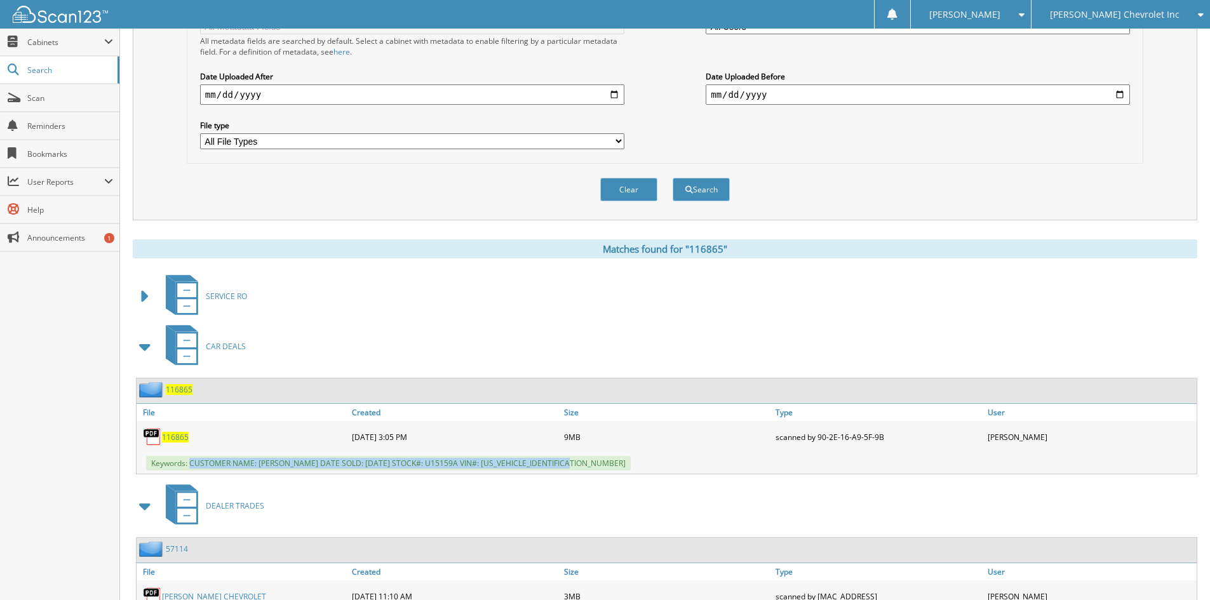
drag, startPoint x: 191, startPoint y: 462, endPoint x: 591, endPoint y: 462, distance: 399.6
click at [591, 462] on div "Keywords: CUSTOMER NAME: [PERSON_NAME] DATE SOLD: [DATE] STOCK#: U15159A VIN#: …" at bounding box center [667, 463] width 1060 height 21
copy span "CUSTOMER NAME: [PERSON_NAME] DATE SOLD: [DATE] STOCK#: U15159A VIN#: [US_VEHICL…"
click at [256, 205] on div "Clear Search" at bounding box center [665, 189] width 957 height 51
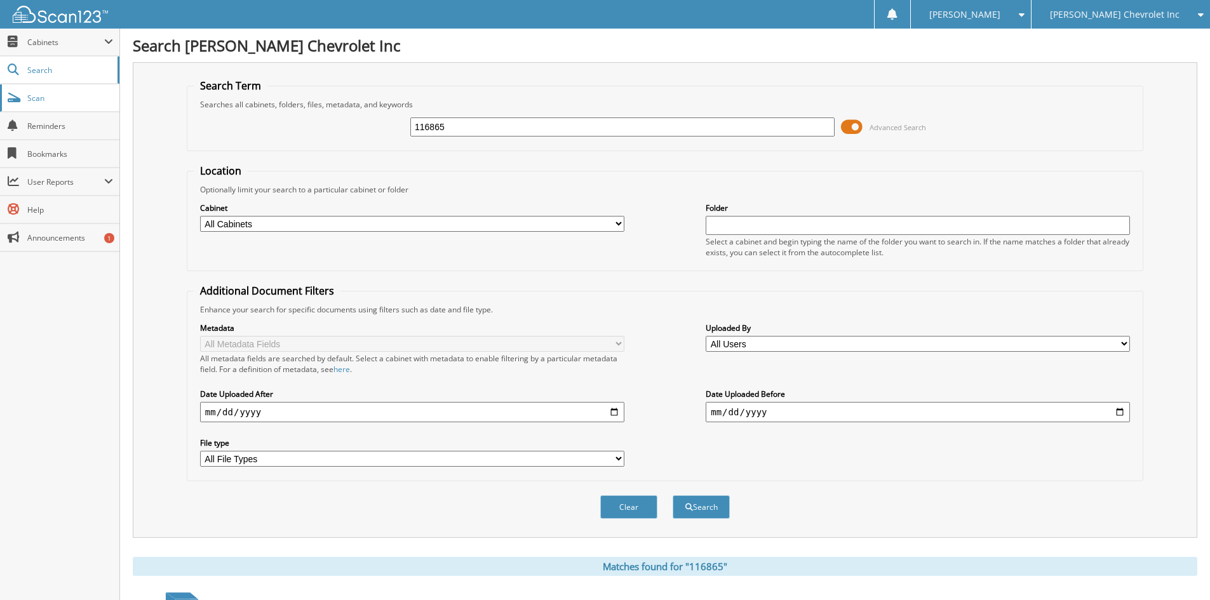
drag, startPoint x: 475, startPoint y: 124, endPoint x: 28, endPoint y: 94, distance: 448.2
click at [28, 94] on body "[PERSON_NAME] Settings Logout [PERSON_NAME] Chevrolet Inc [PERSON_NAME] Alfa Ro…" at bounding box center [605, 495] width 1210 height 990
type input "117207"
click at [673, 495] on button "Search" at bounding box center [701, 507] width 57 height 24
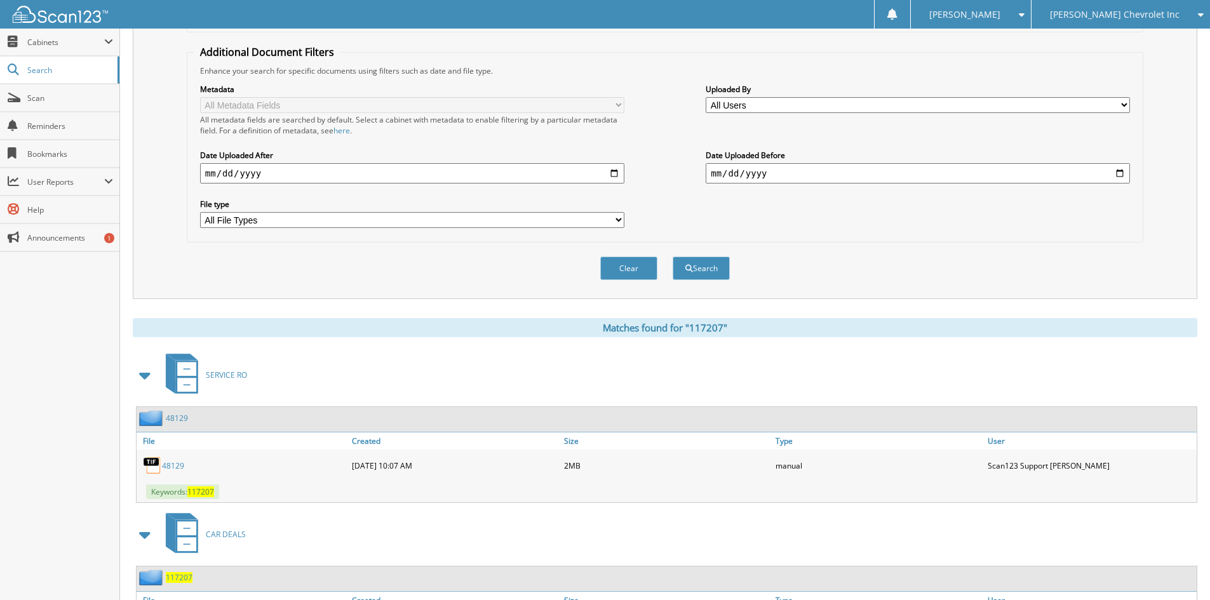
scroll to position [254, 0]
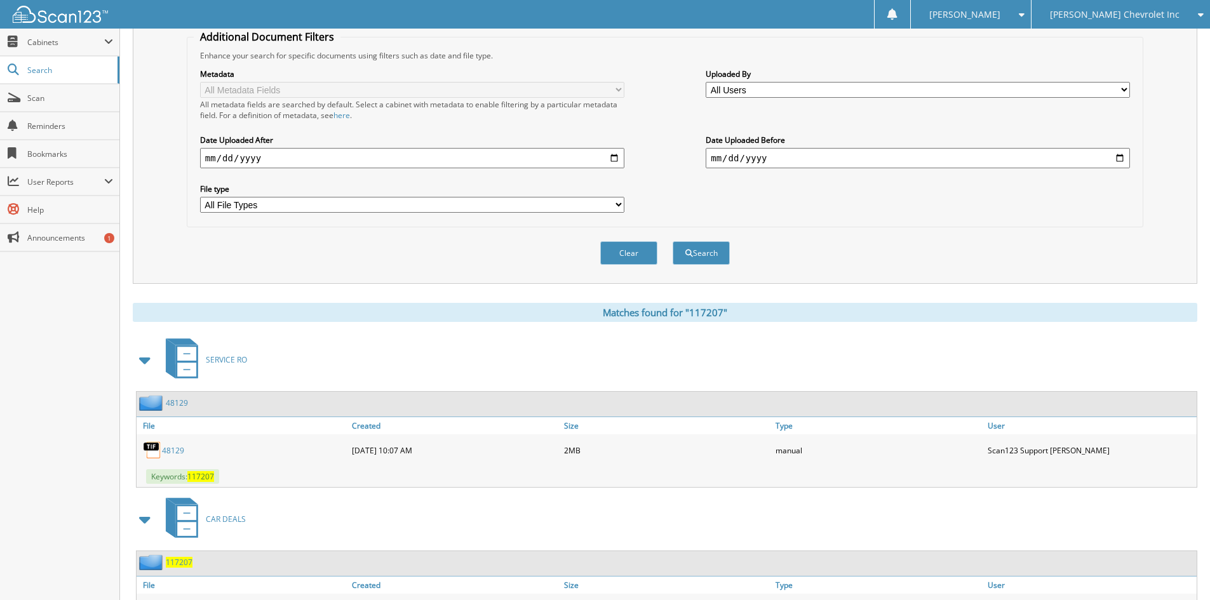
click at [143, 363] on span at bounding box center [146, 360] width 18 height 23
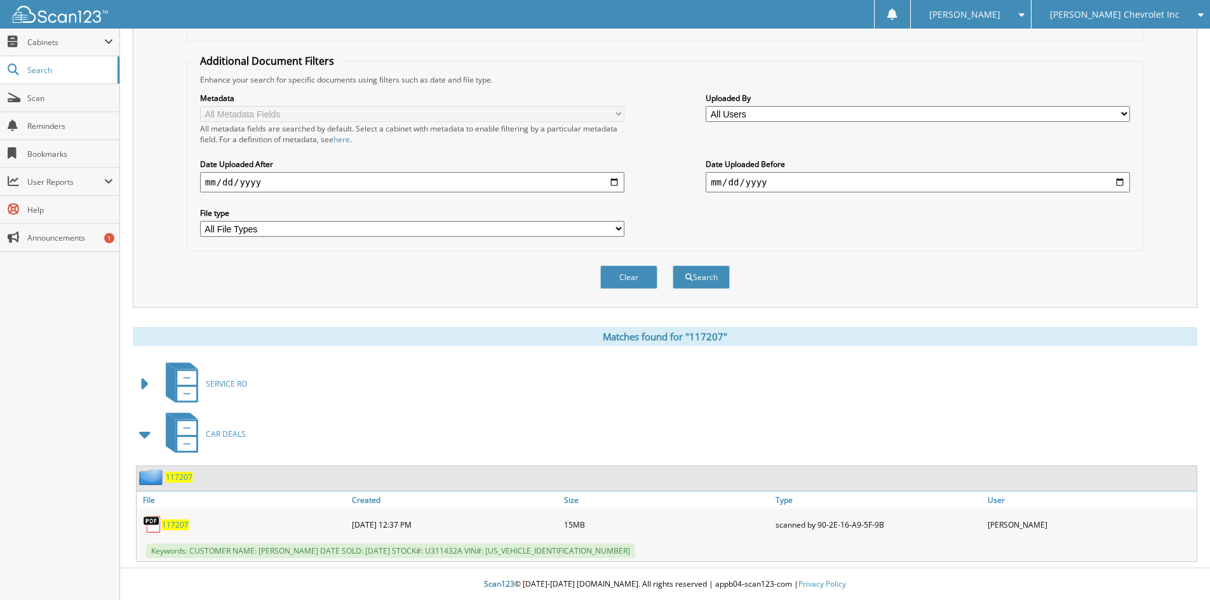
scroll to position [231, 0]
drag, startPoint x: 191, startPoint y: 550, endPoint x: 595, endPoint y: 548, distance: 404.0
click at [595, 548] on div "Keywords: CUSTOMER NAME: [PERSON_NAME] DATE SOLD: [DATE] STOCK#: U311432A VIN#:…" at bounding box center [667, 551] width 1060 height 21
copy span "CUSTOMER NAME: JEREMY SUTTON DATE SOLD: 09/04/2025 STOCK#: U311432A VIN#: 1C6SR…"
click at [285, 277] on div "Clear Search" at bounding box center [665, 277] width 957 height 51
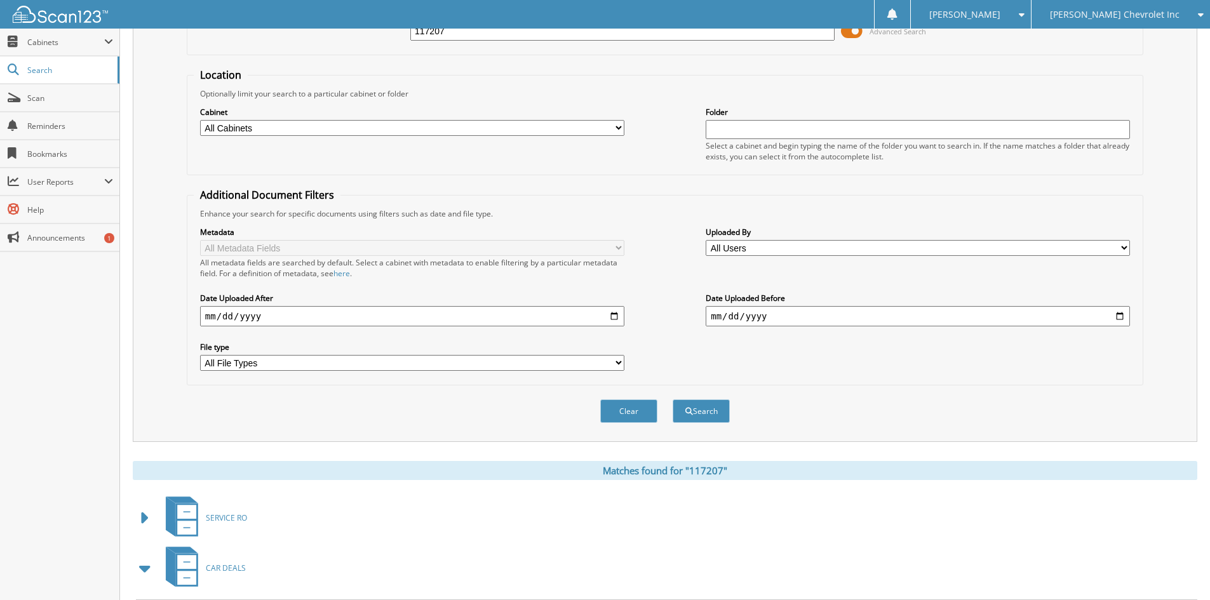
scroll to position [0, 0]
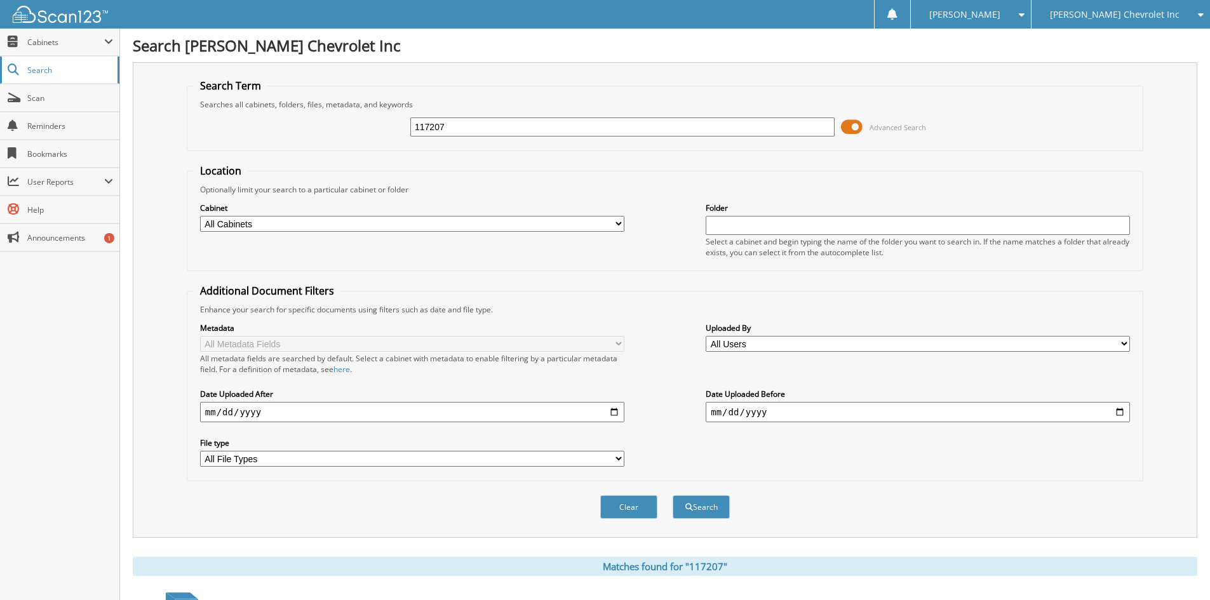
drag, startPoint x: 546, startPoint y: 125, endPoint x: 0, endPoint y: 71, distance: 548.3
click at [0, 71] on body "[PERSON_NAME] Settings Logout [PERSON_NAME] Chevrolet Inc [PERSON_NAME] Alfa Ro…" at bounding box center [605, 415] width 1210 height 830
type input "117187"
click at [673, 495] on button "Search" at bounding box center [701, 507] width 57 height 24
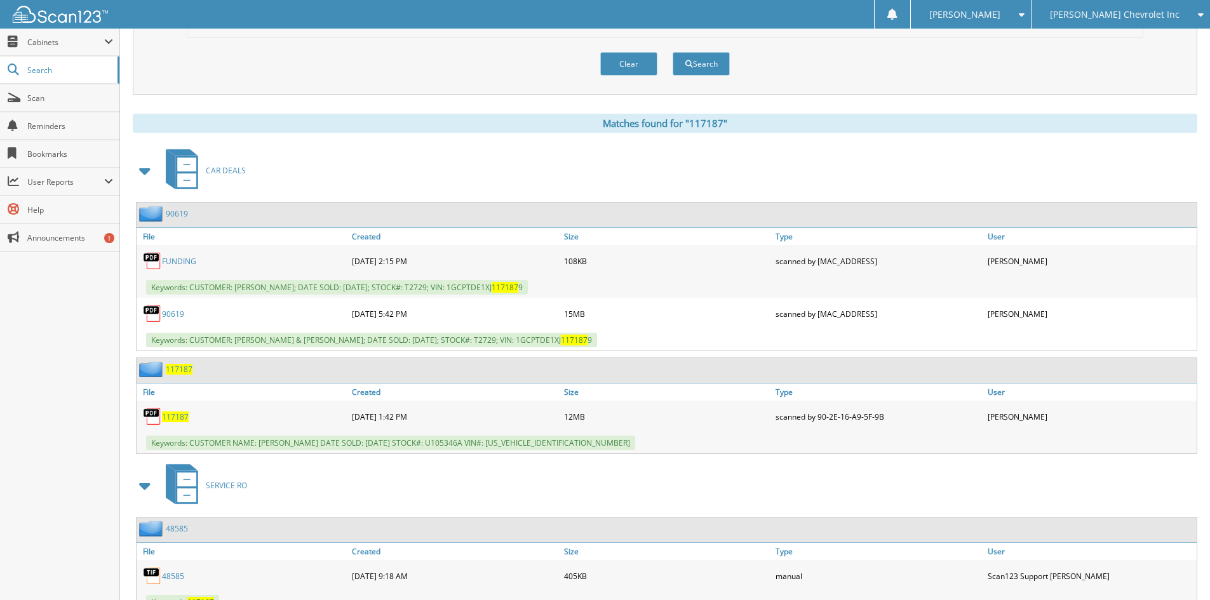
scroll to position [445, 0]
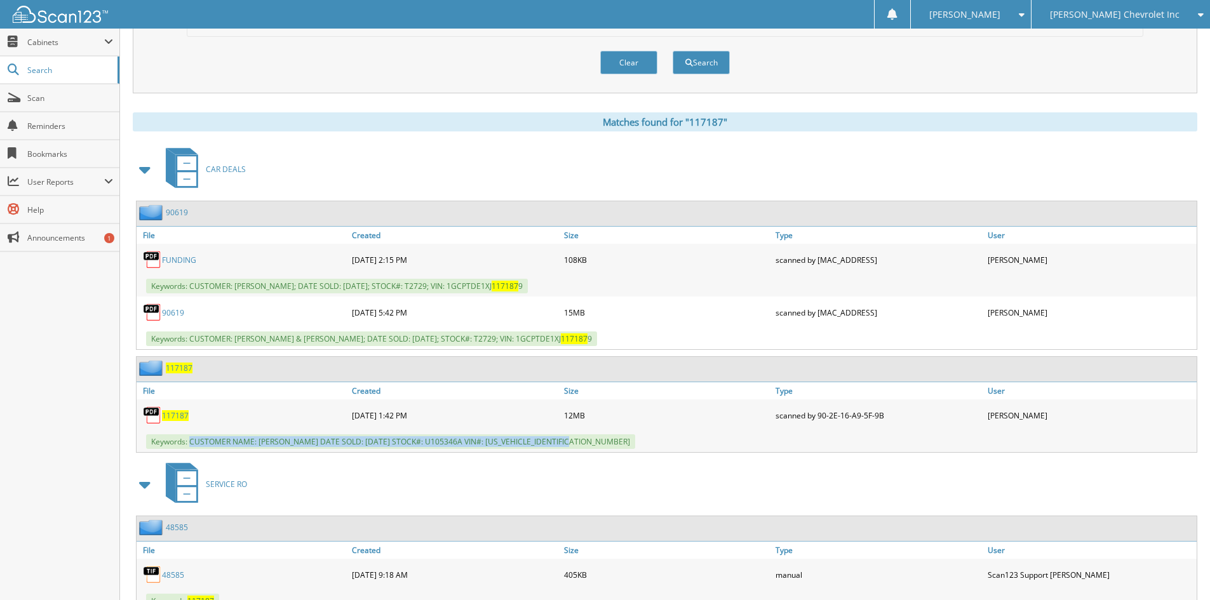
drag, startPoint x: 191, startPoint y: 441, endPoint x: 574, endPoint y: 440, distance: 383.7
click at [574, 440] on span "Keywords: CUSTOMER NAME: [PERSON_NAME] DATE SOLD: [DATE] STOCK#: U105346A VIN#:…" at bounding box center [390, 441] width 489 height 15
copy span "CUSTOMER NAME: [PERSON_NAME] DATE SOLD: [DATE] STOCK#: U105346A VIN#: [US_VEHIC…"
click at [544, 102] on div "Search Term Searches all cabinets, folders, files, metadata, and keywords 11718…" at bounding box center [665, 307] width 1065 height 1378
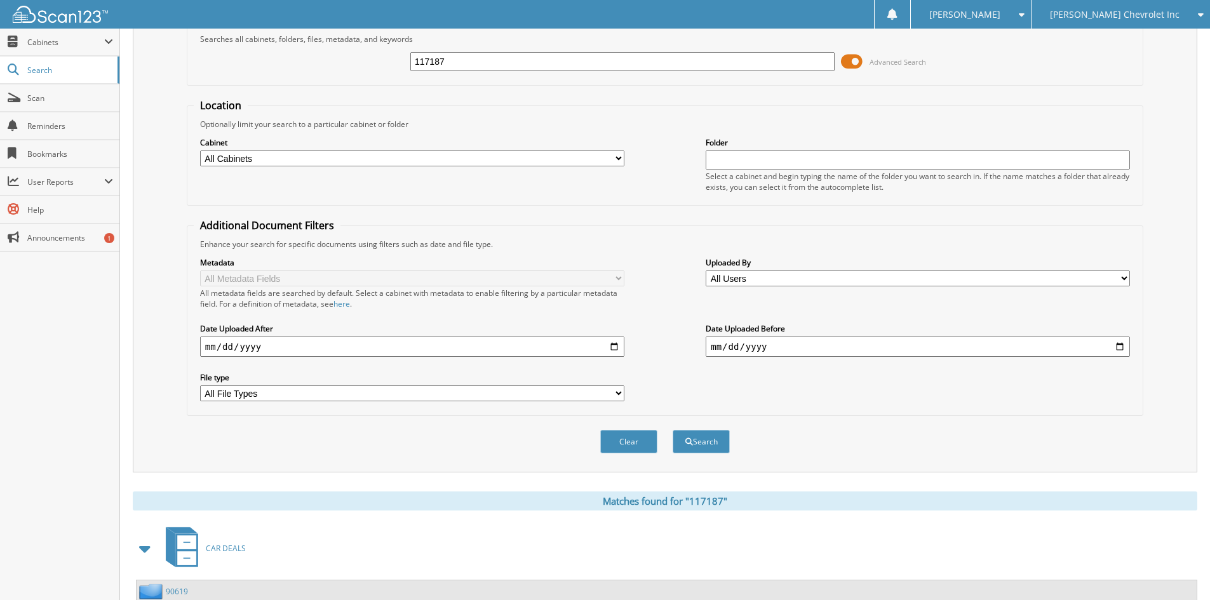
scroll to position [64, 0]
drag, startPoint x: 523, startPoint y: 65, endPoint x: 235, endPoint y: 24, distance: 290.8
type input "117148"
click at [673, 432] on button "Search" at bounding box center [701, 444] width 57 height 24
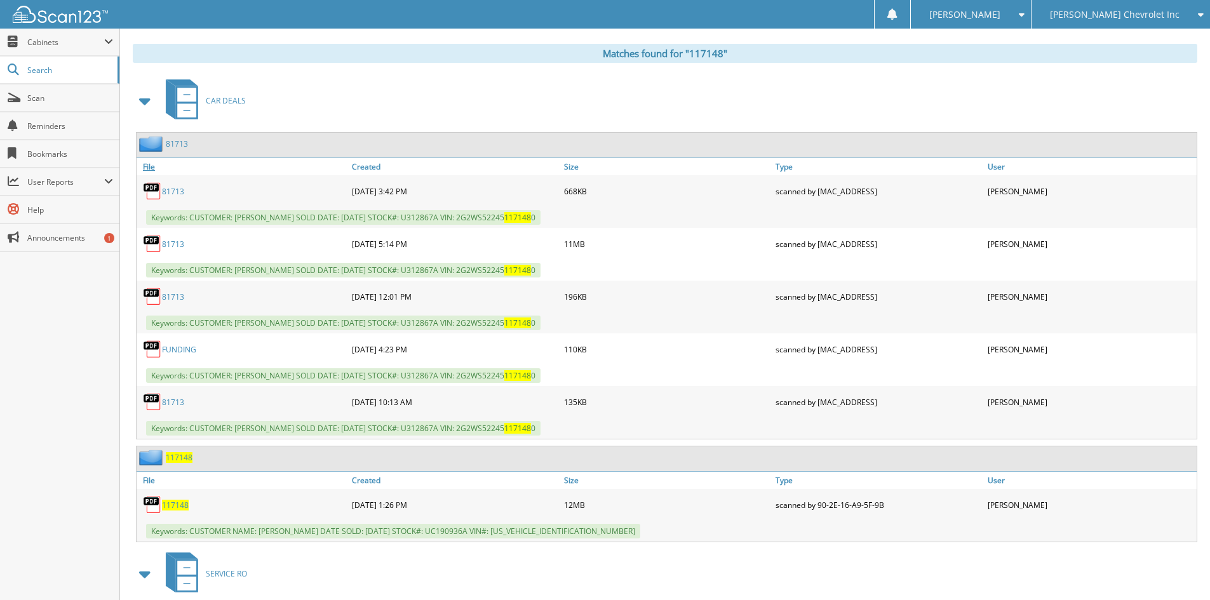
scroll to position [635, 0]
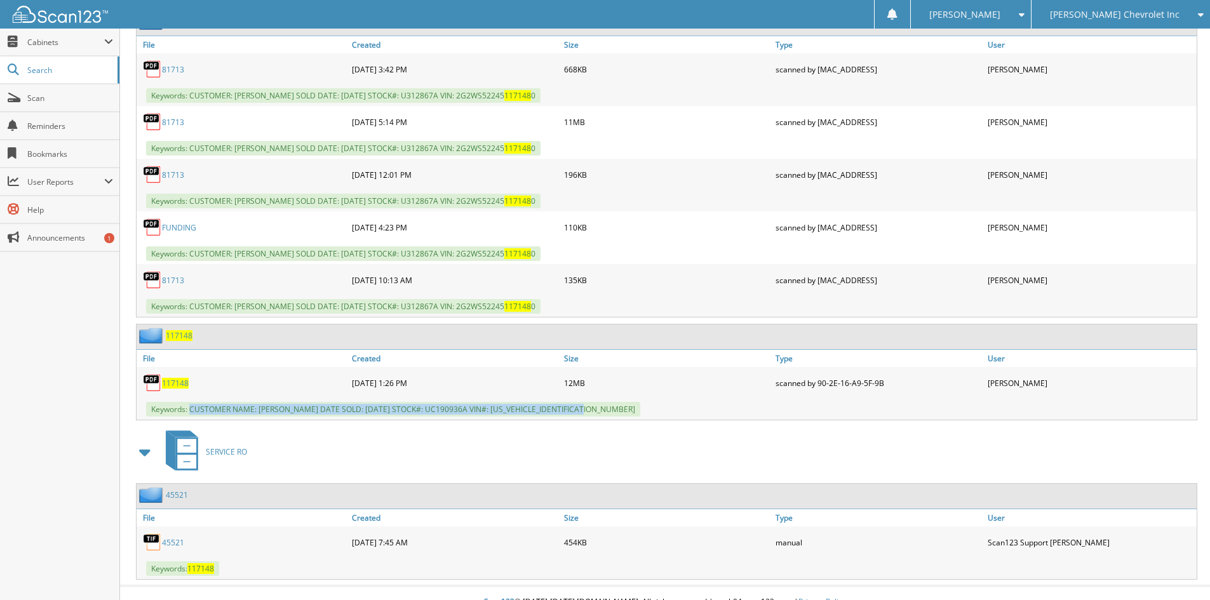
drag, startPoint x: 191, startPoint y: 408, endPoint x: 606, endPoint y: 407, distance: 415.4
click at [606, 407] on div "Keywords: CUSTOMER NAME: [PERSON_NAME] DATE SOLD: [DATE] STOCK#: UC190936A VIN#…" at bounding box center [667, 409] width 1060 height 21
copy span "CUSTOMER NAME: [PERSON_NAME] DATE SOLD: [DATE] STOCK#: UC190936A VIN#: [US_VEHI…"
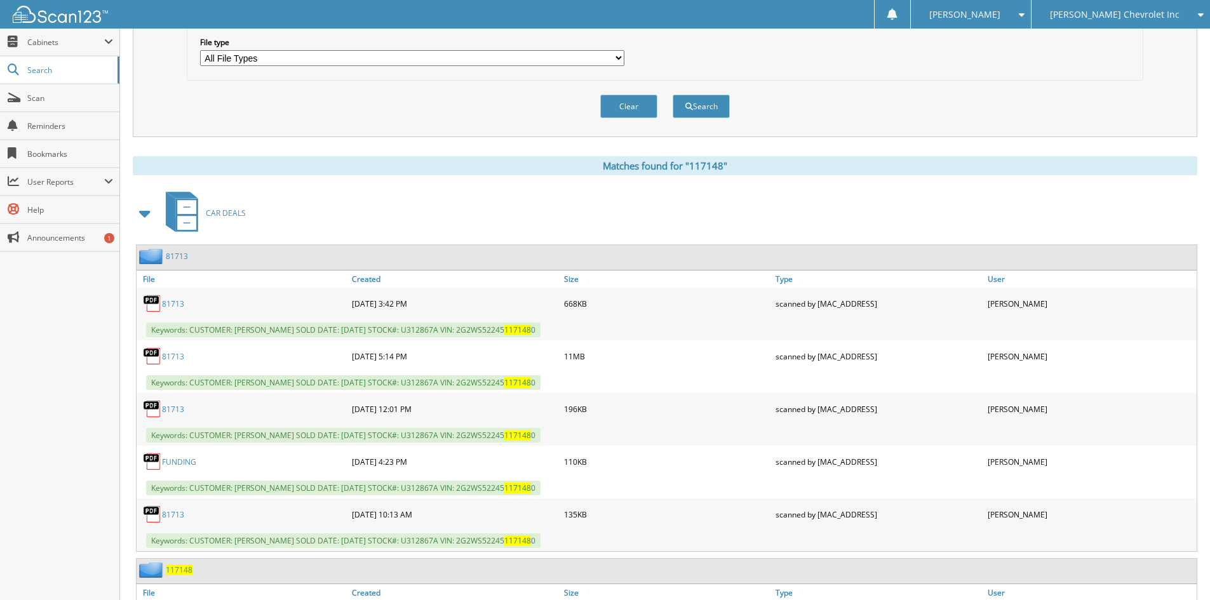
scroll to position [127, 0]
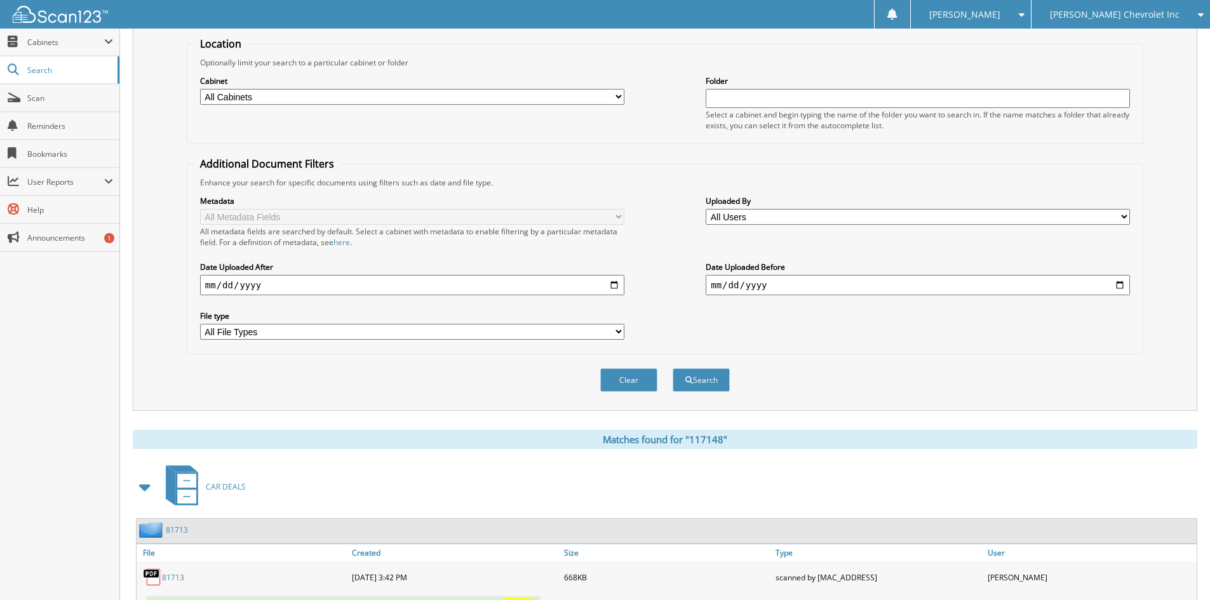
click at [1164, 18] on span "[PERSON_NAME] Chevrolet Inc" at bounding box center [1115, 15] width 130 height 8
click at [1170, 43] on link "[PERSON_NAME] Alfa Romeo" at bounding box center [1121, 40] width 178 height 22
